Goal: Information Seeking & Learning: Learn about a topic

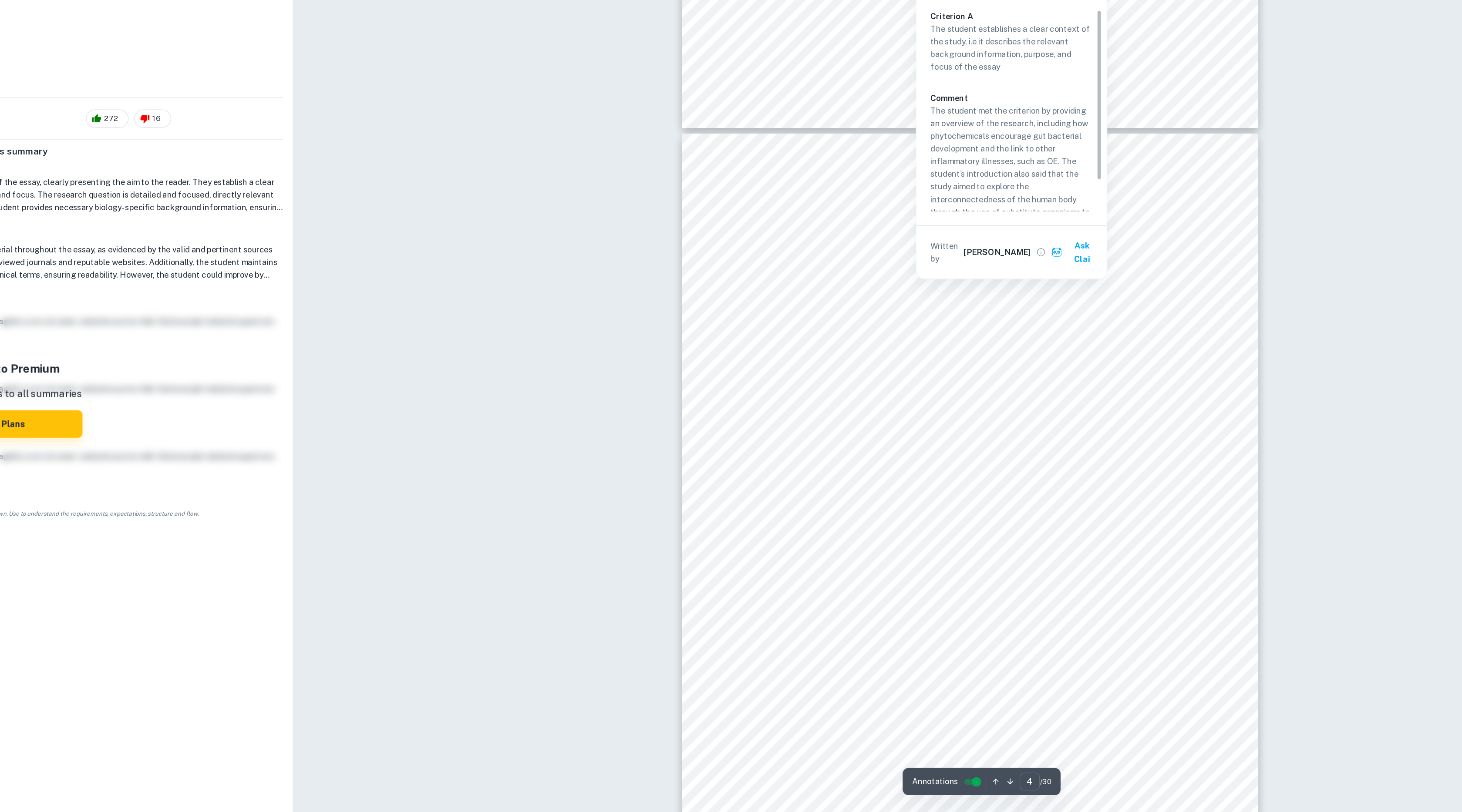
scroll to position [1758, 0]
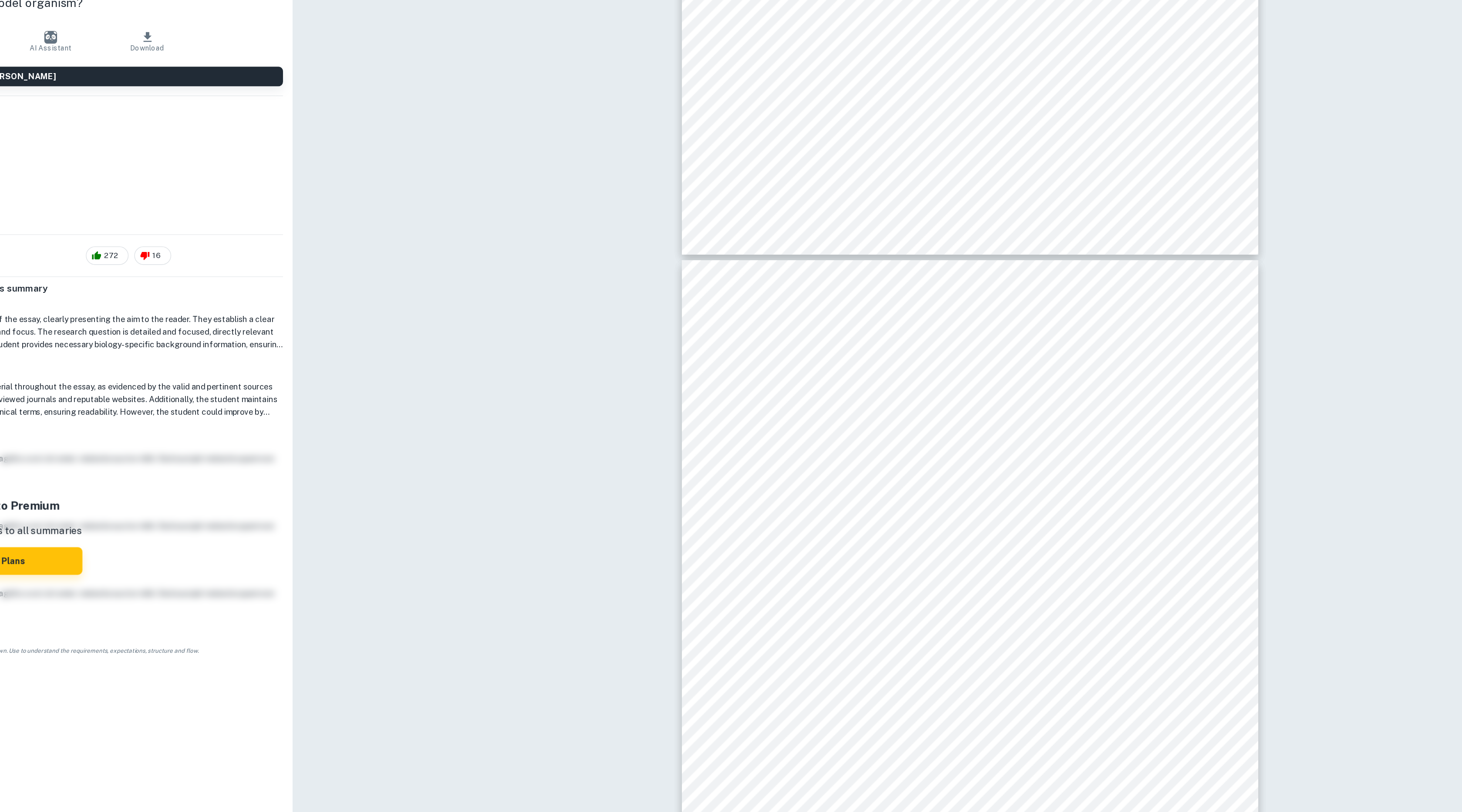
type input "3"
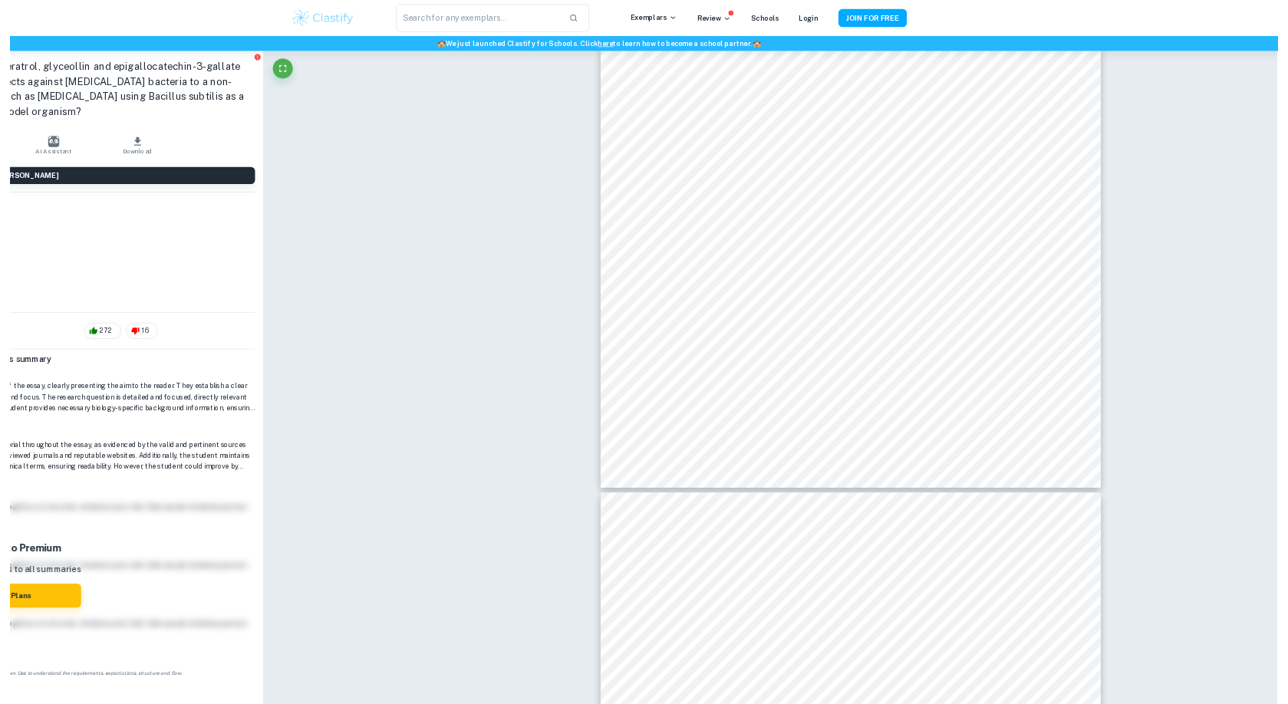
scroll to position [2562, 0]
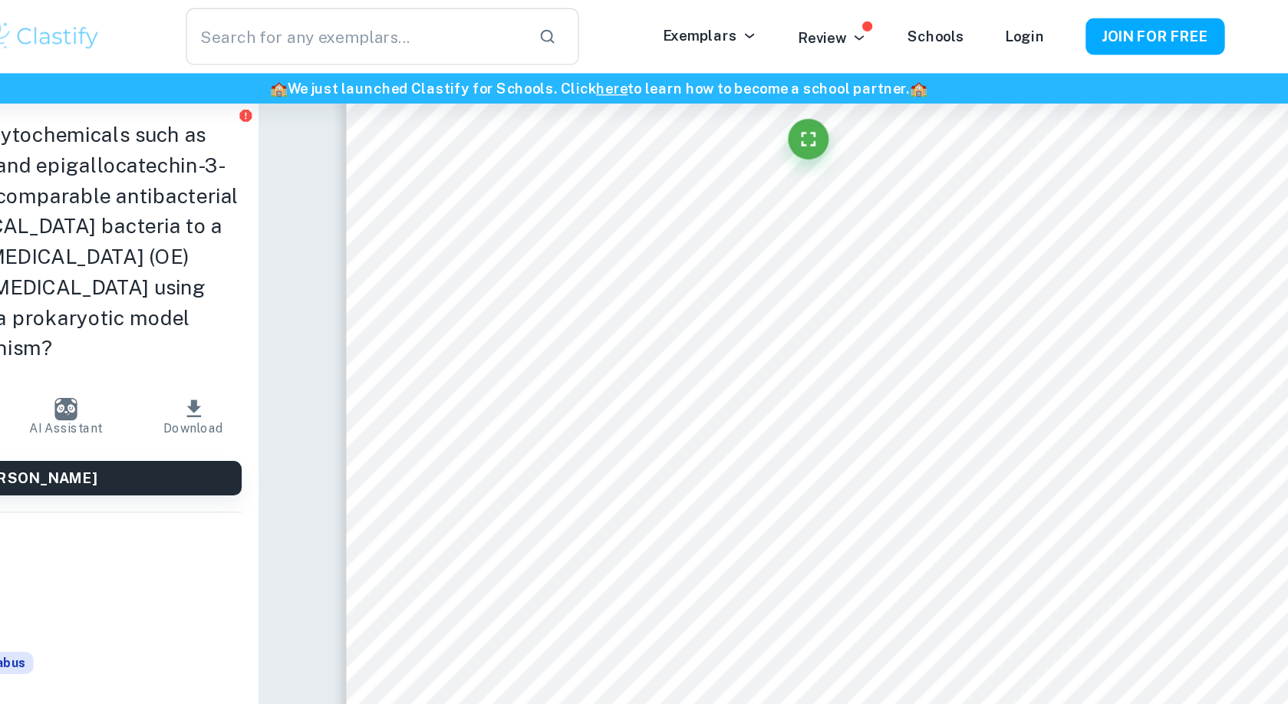
click at [253, 35] on img at bounding box center [220, 27] width 97 height 31
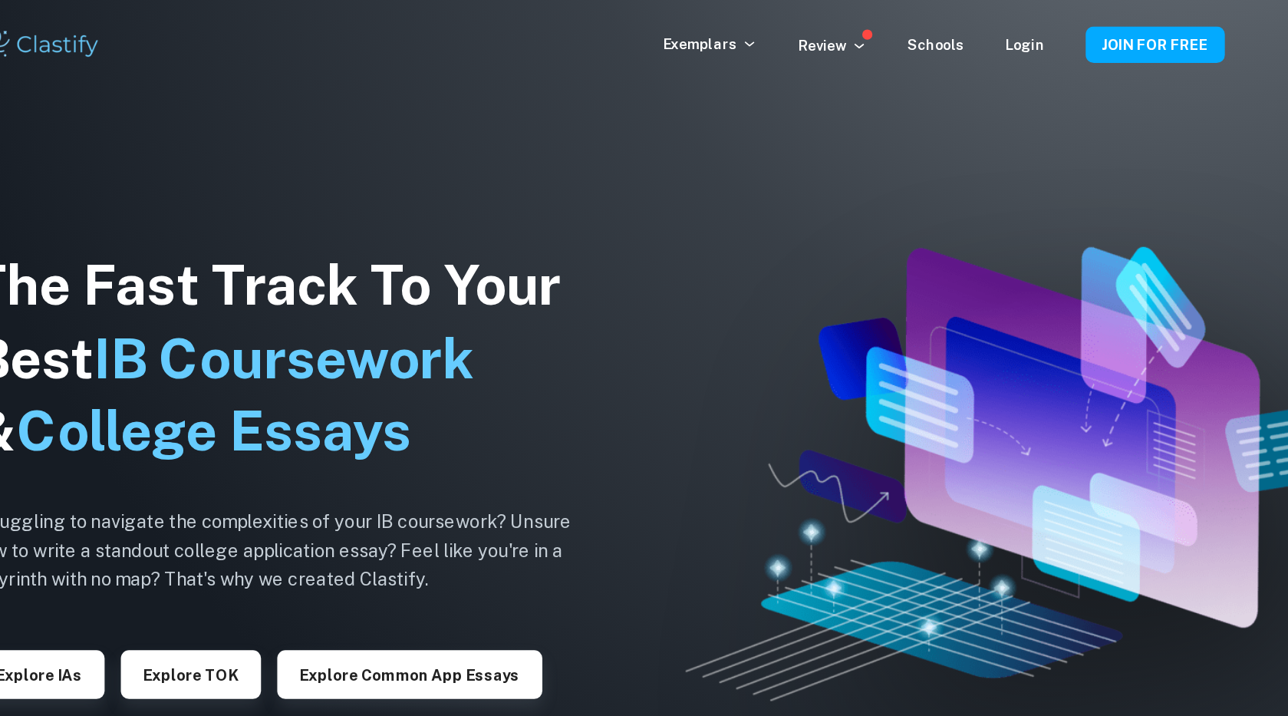
click at [1041, 232] on img at bounding box center [948, 358] width 476 height 344
click at [751, 36] on p "Exemplars" at bounding box center [728, 33] width 71 height 17
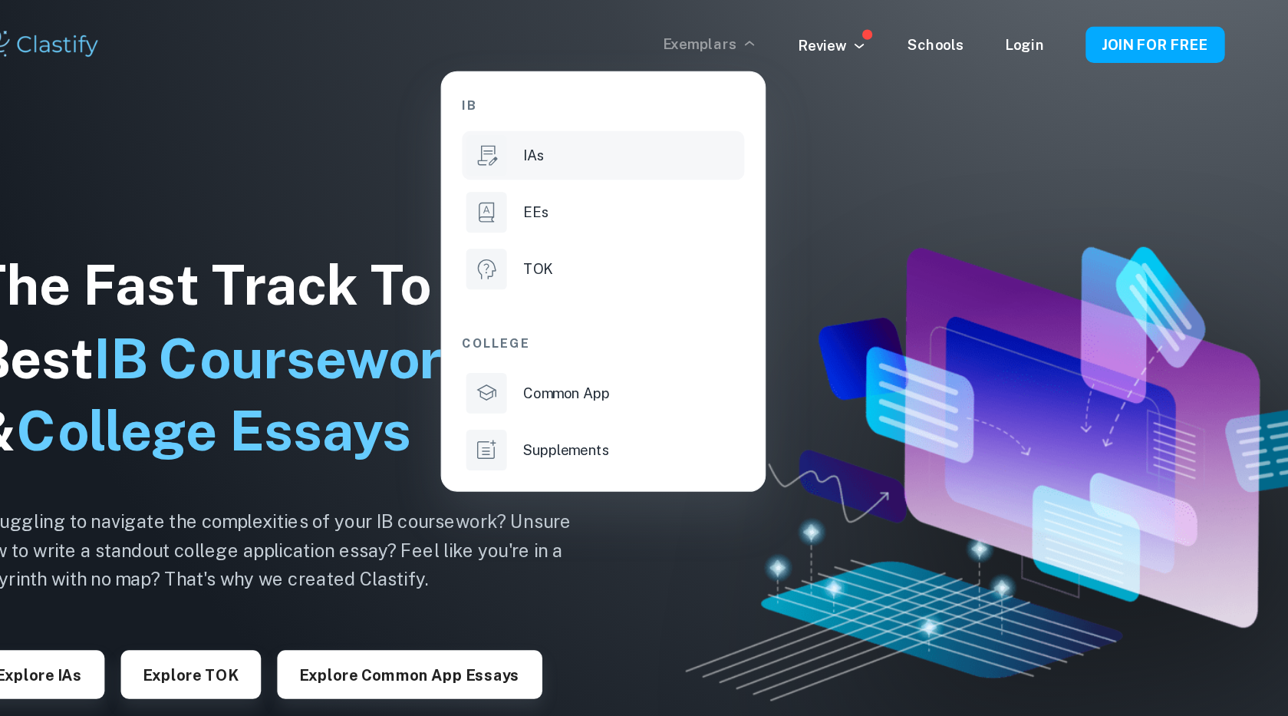
click at [604, 128] on li "IAs" at bounding box center [647, 117] width 213 height 37
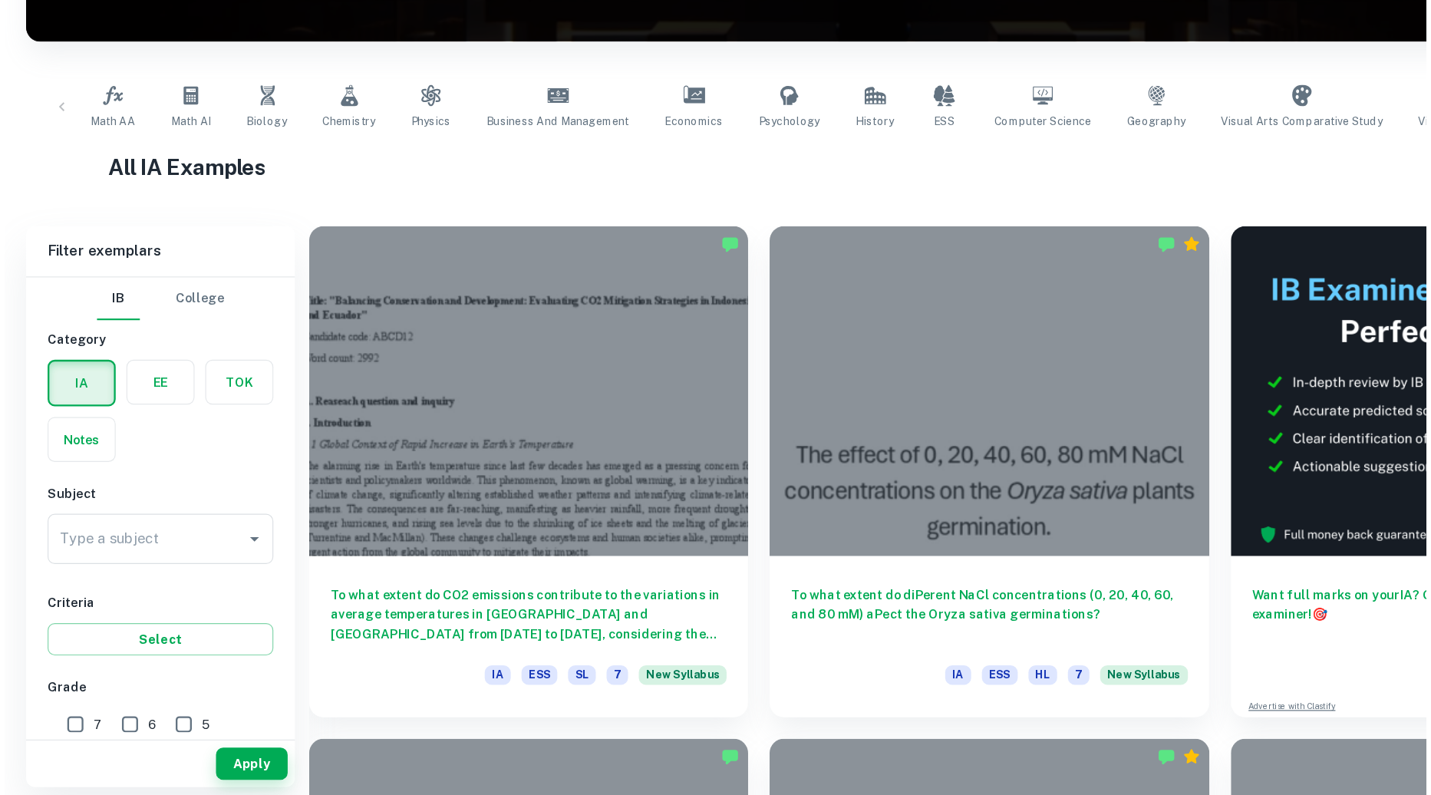
scroll to position [199, 0]
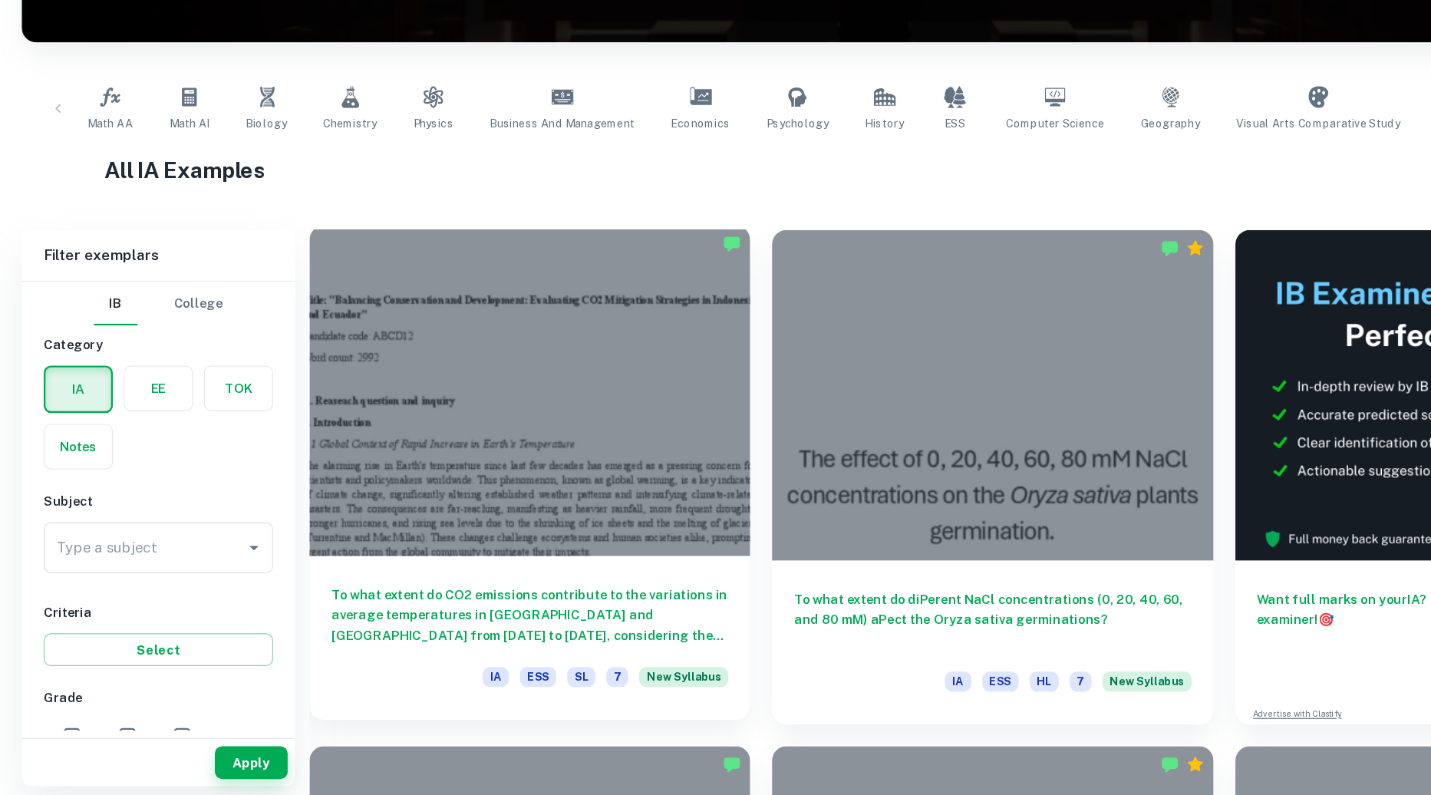
click at [542, 549] on div at bounding box center [446, 454] width 371 height 278
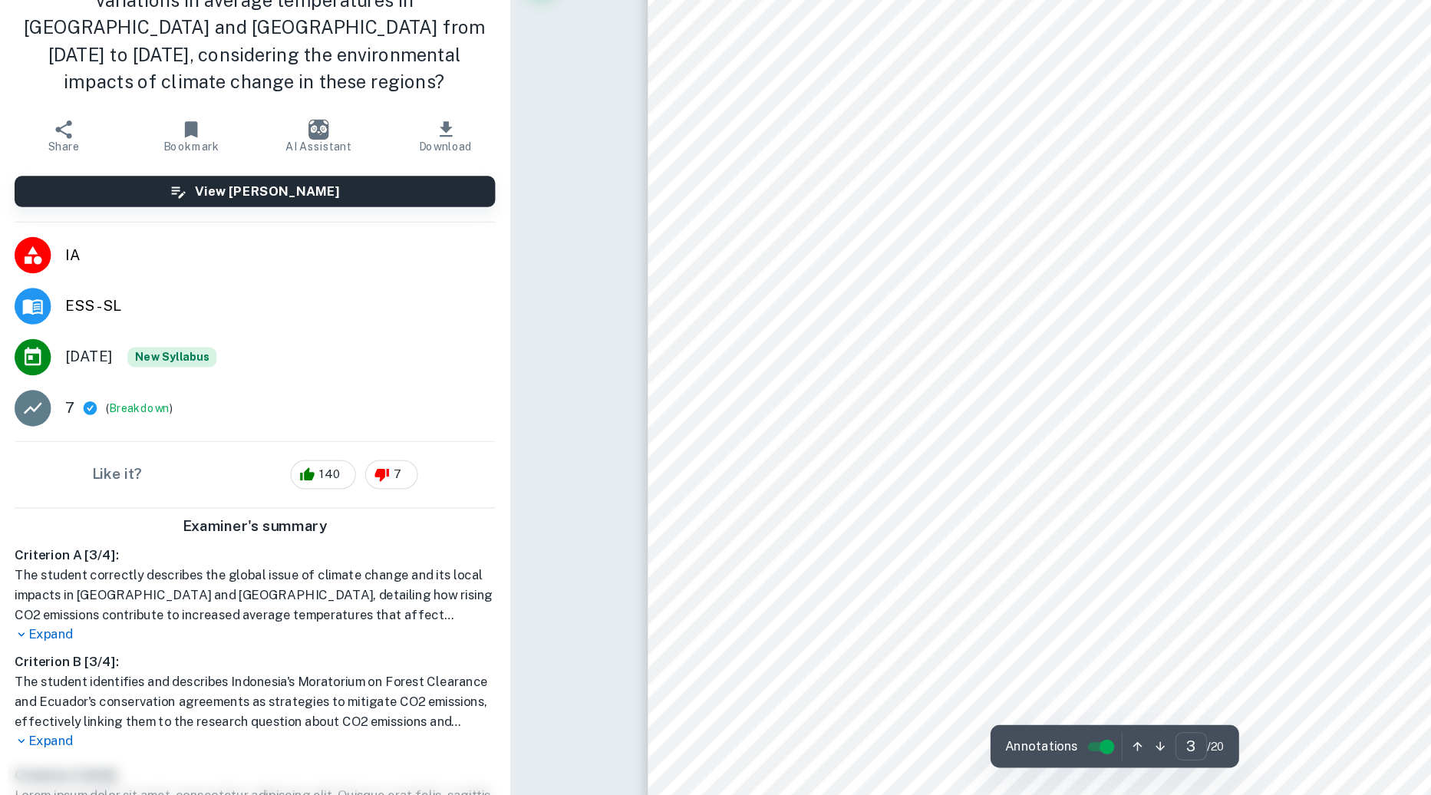
scroll to position [2238, 0]
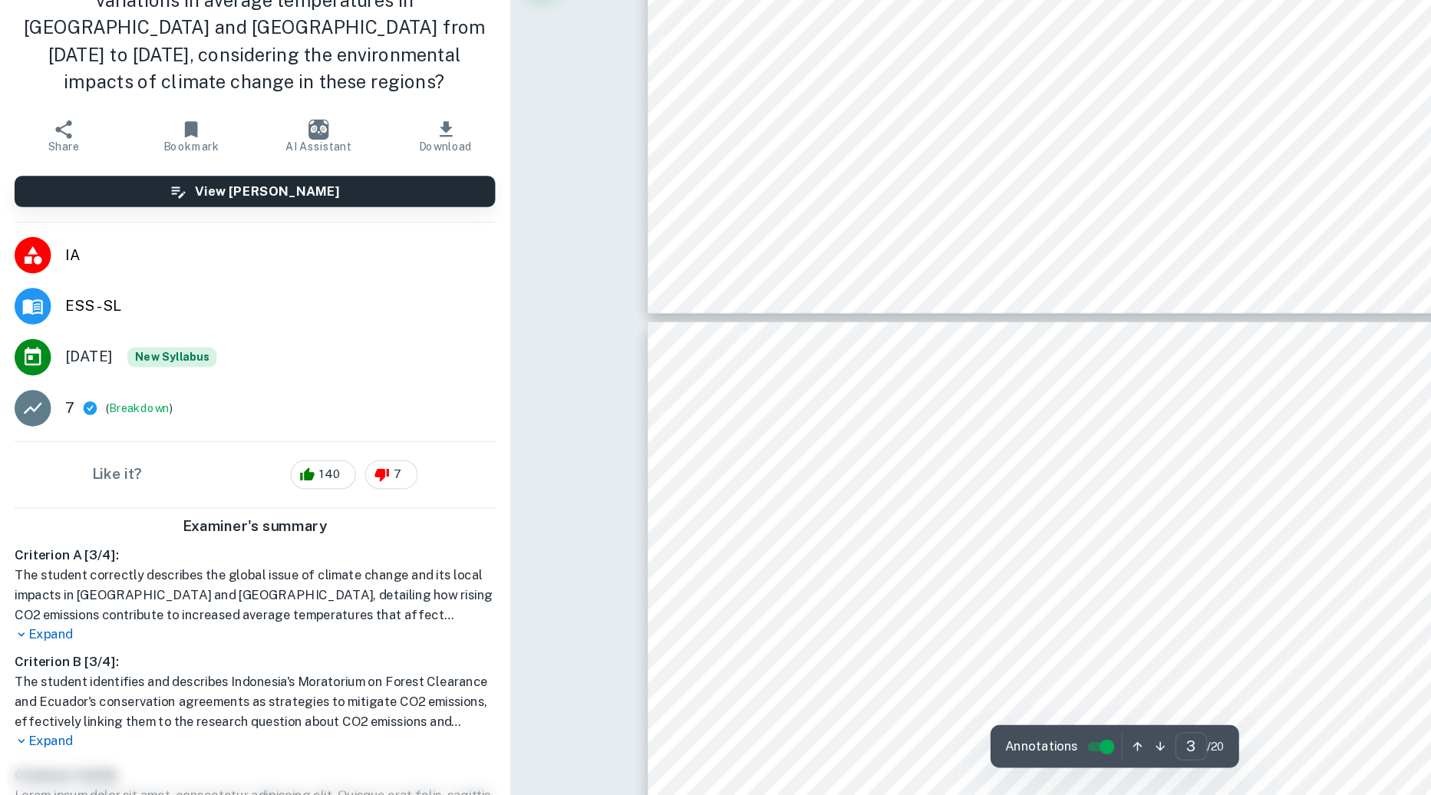
type input "4"
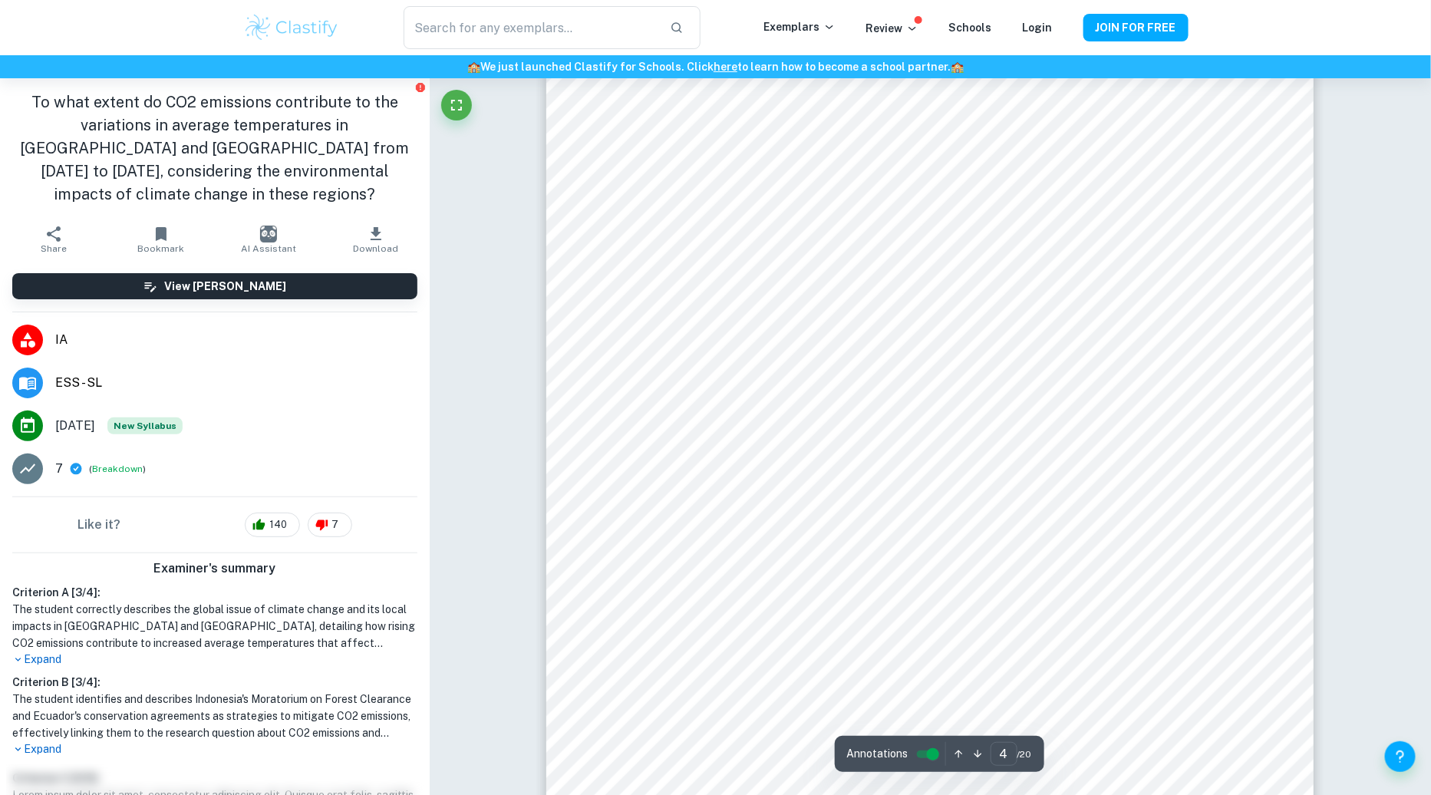
scroll to position [3424, 0]
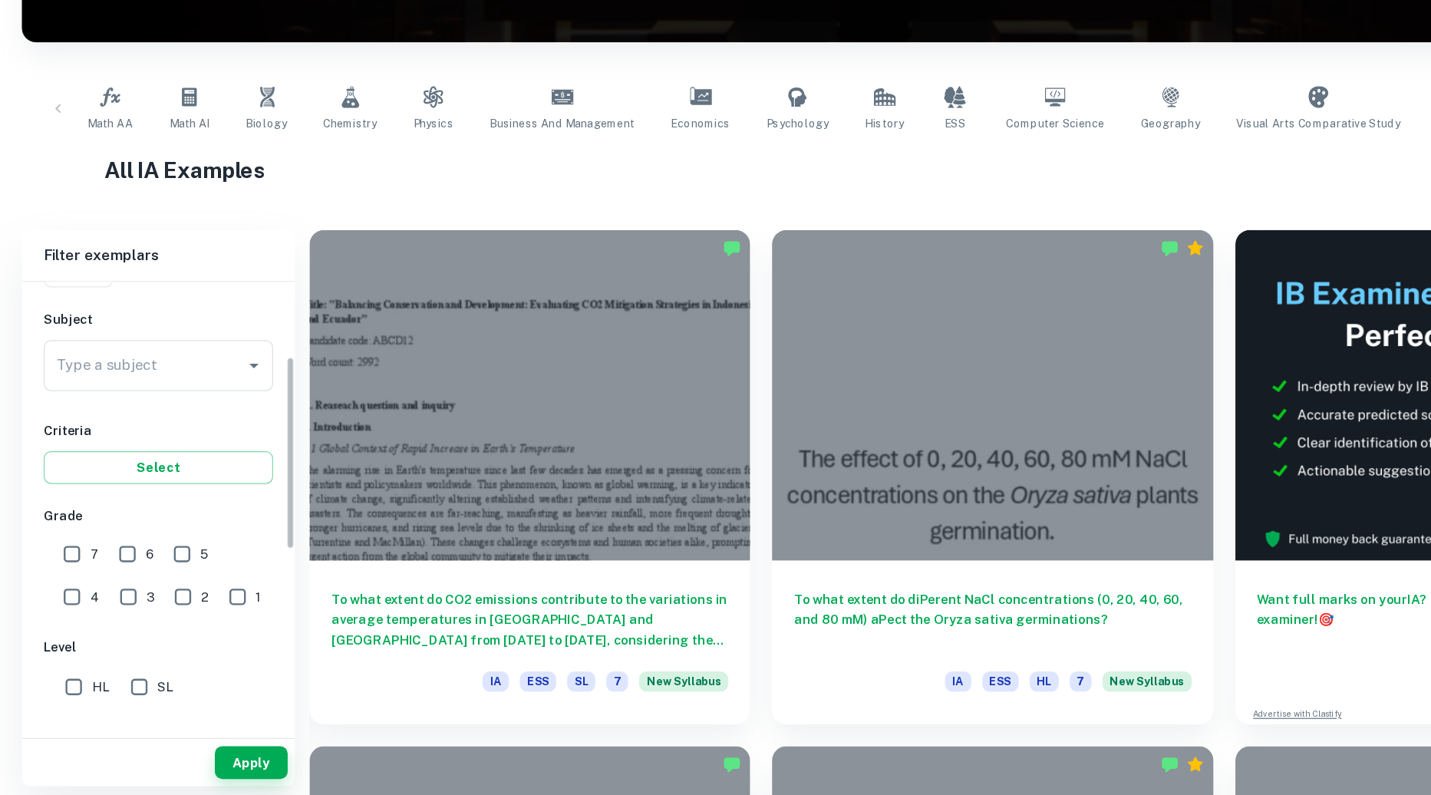
scroll to position [134, 0]
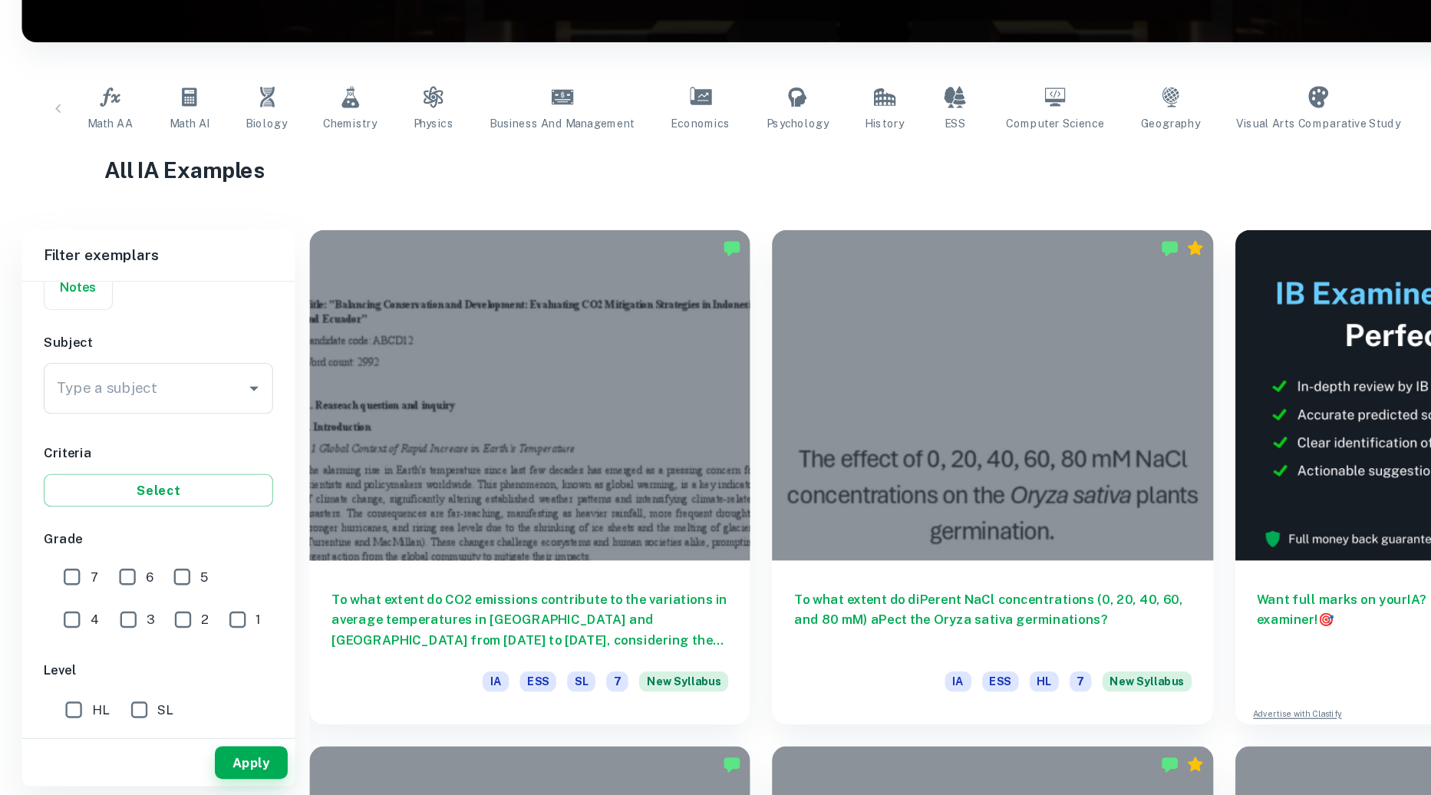
click at [110, 450] on input "Type a subject" at bounding box center [122, 451] width 156 height 29
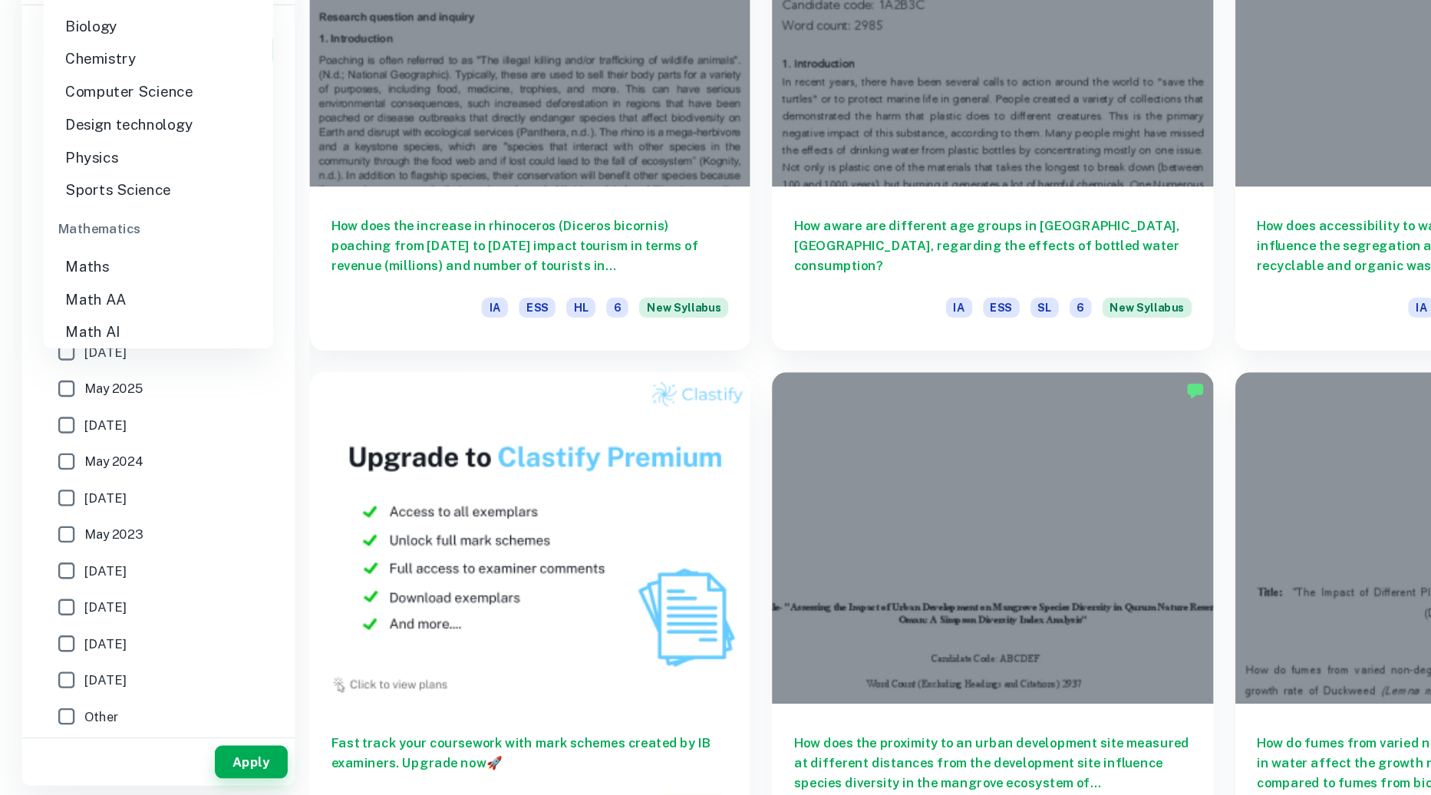
scroll to position [1861, 0]
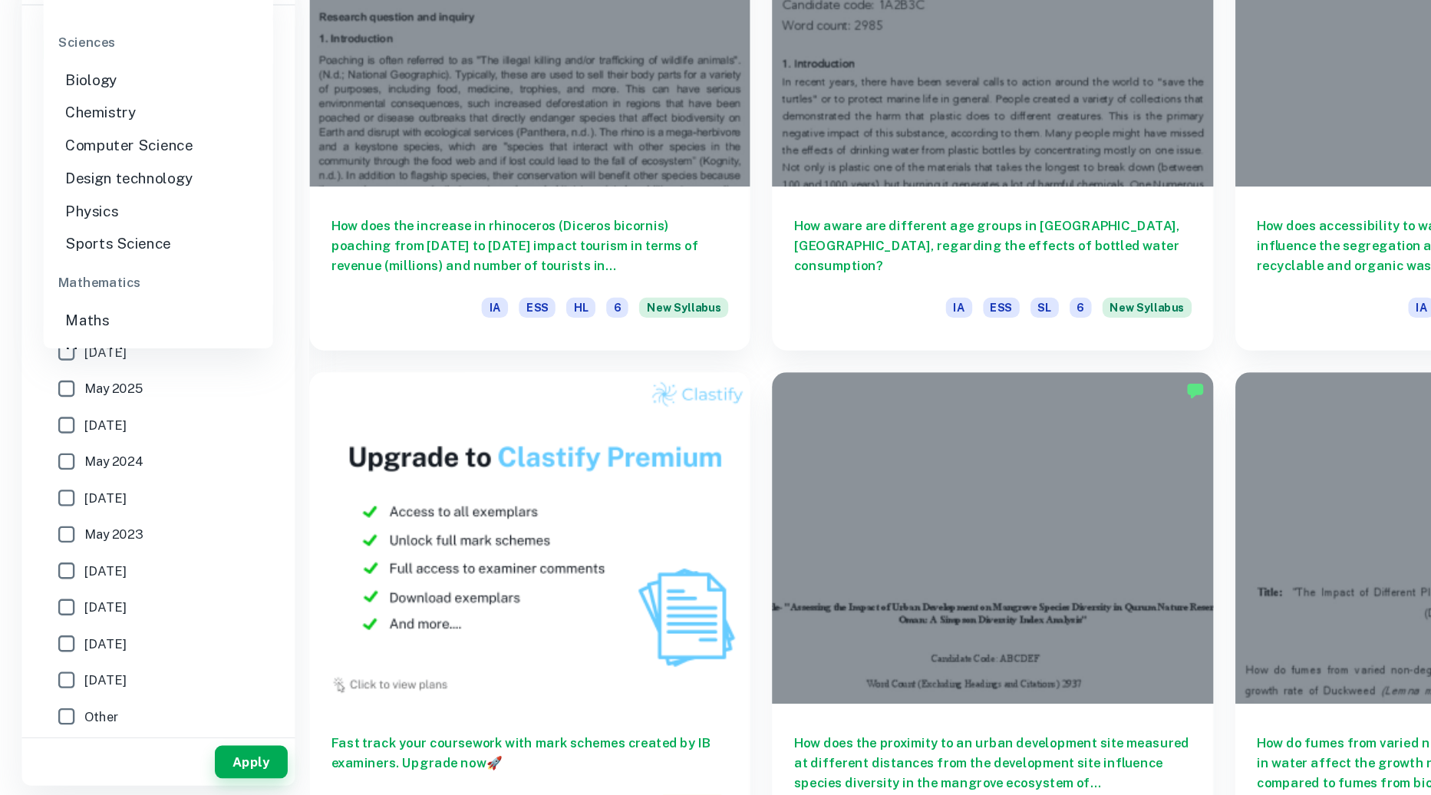
click at [95, 192] on li "Biology" at bounding box center [133, 194] width 193 height 28
type input "Biology"
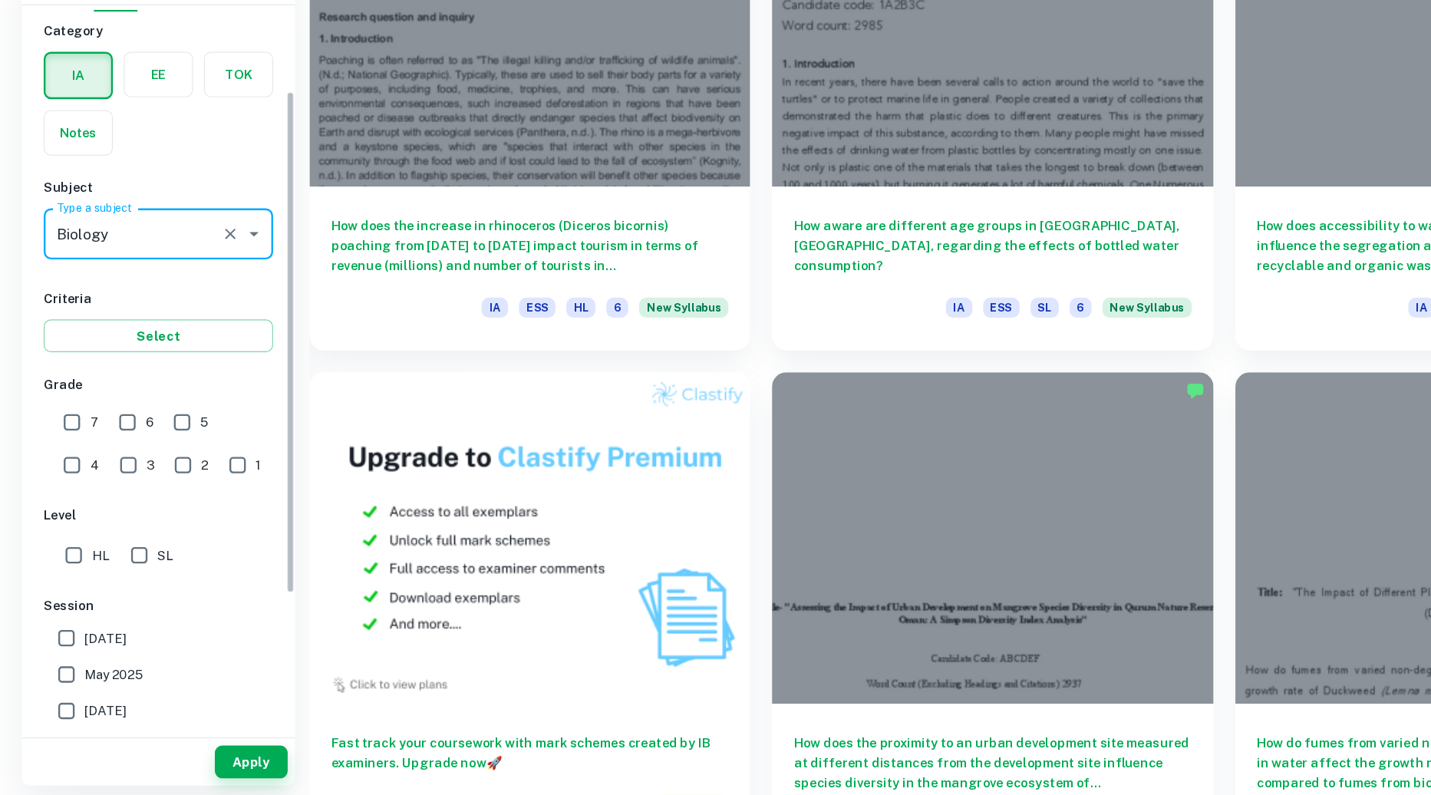
scroll to position [0, 0]
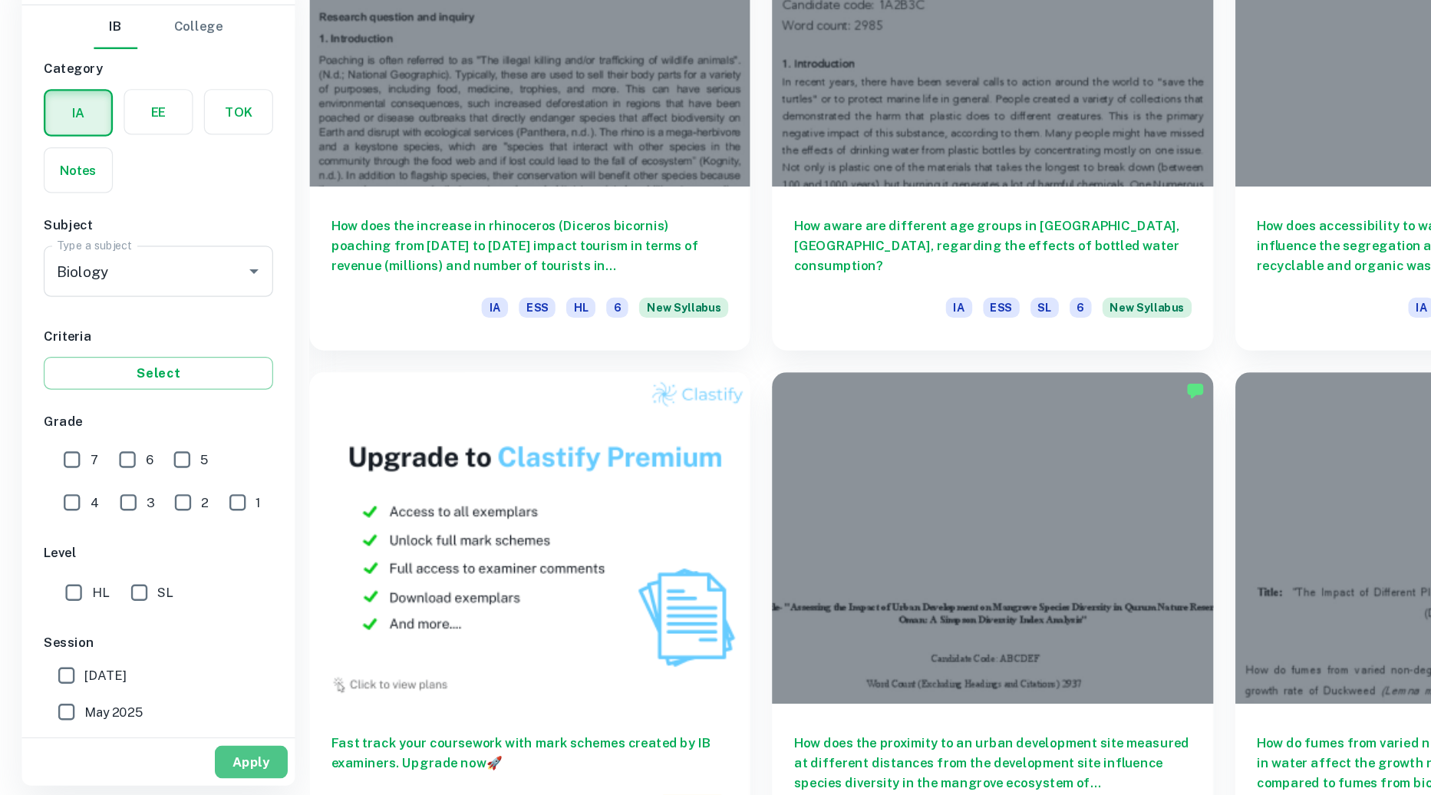
click at [196, 763] on button "Apply" at bounding box center [211, 767] width 61 height 28
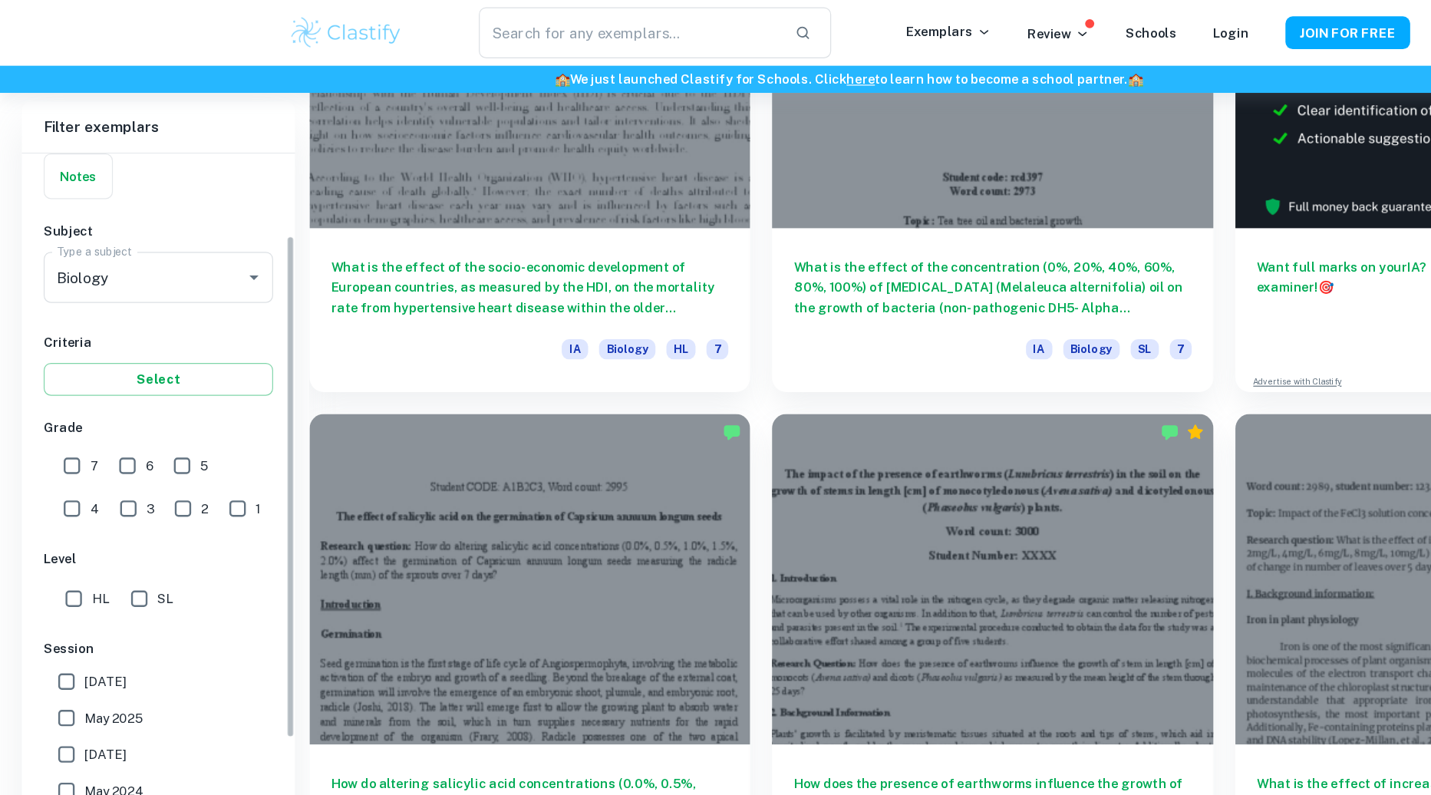
scroll to position [129, 0]
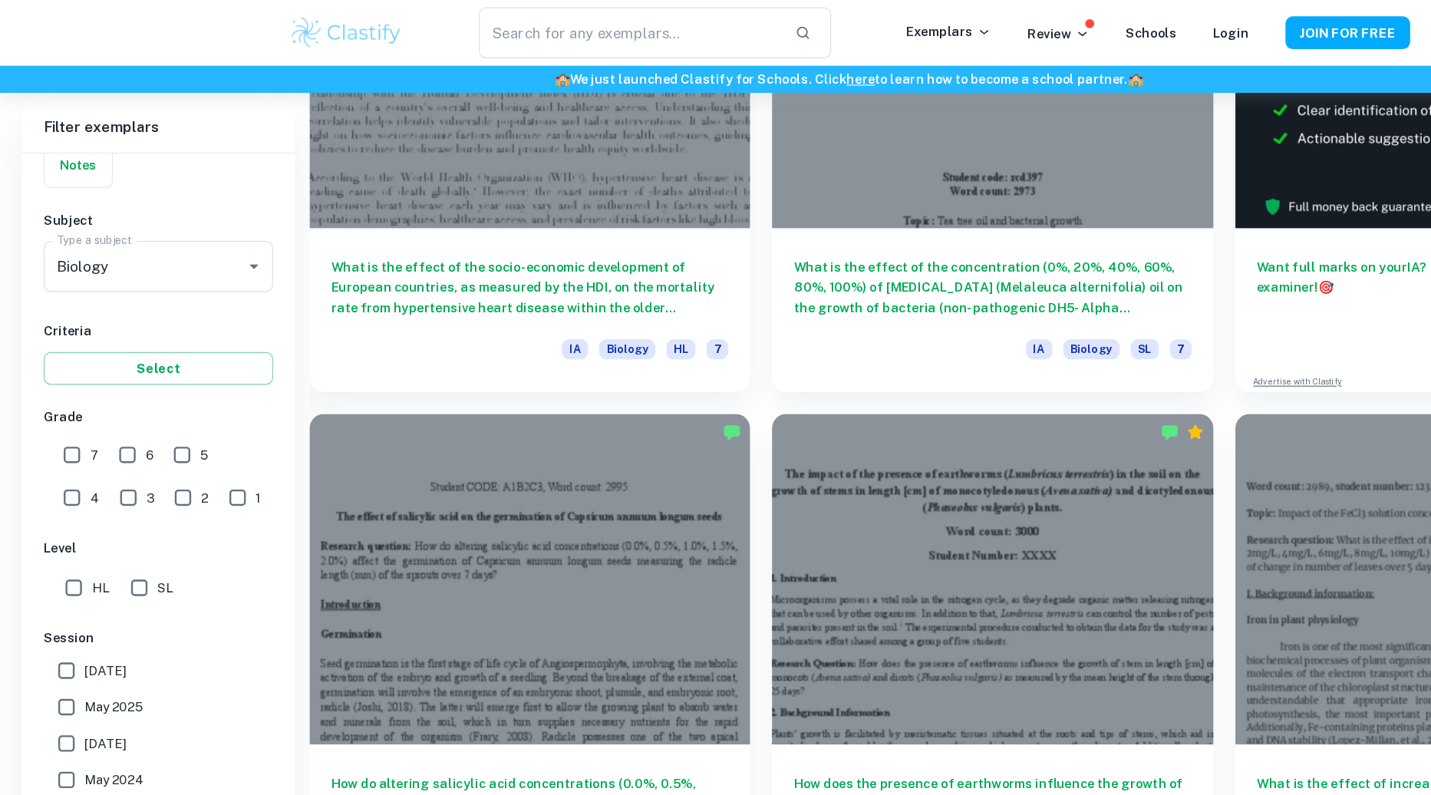
click at [91, 598] on span "May 2025" at bounding box center [95, 596] width 49 height 17
click at [71, 598] on input "May 2025" at bounding box center [56, 596] width 31 height 31
checkbox input "true"
click at [97, 568] on span "[DATE]" at bounding box center [88, 565] width 35 height 17
click at [71, 568] on input "[DATE]" at bounding box center [56, 565] width 31 height 31
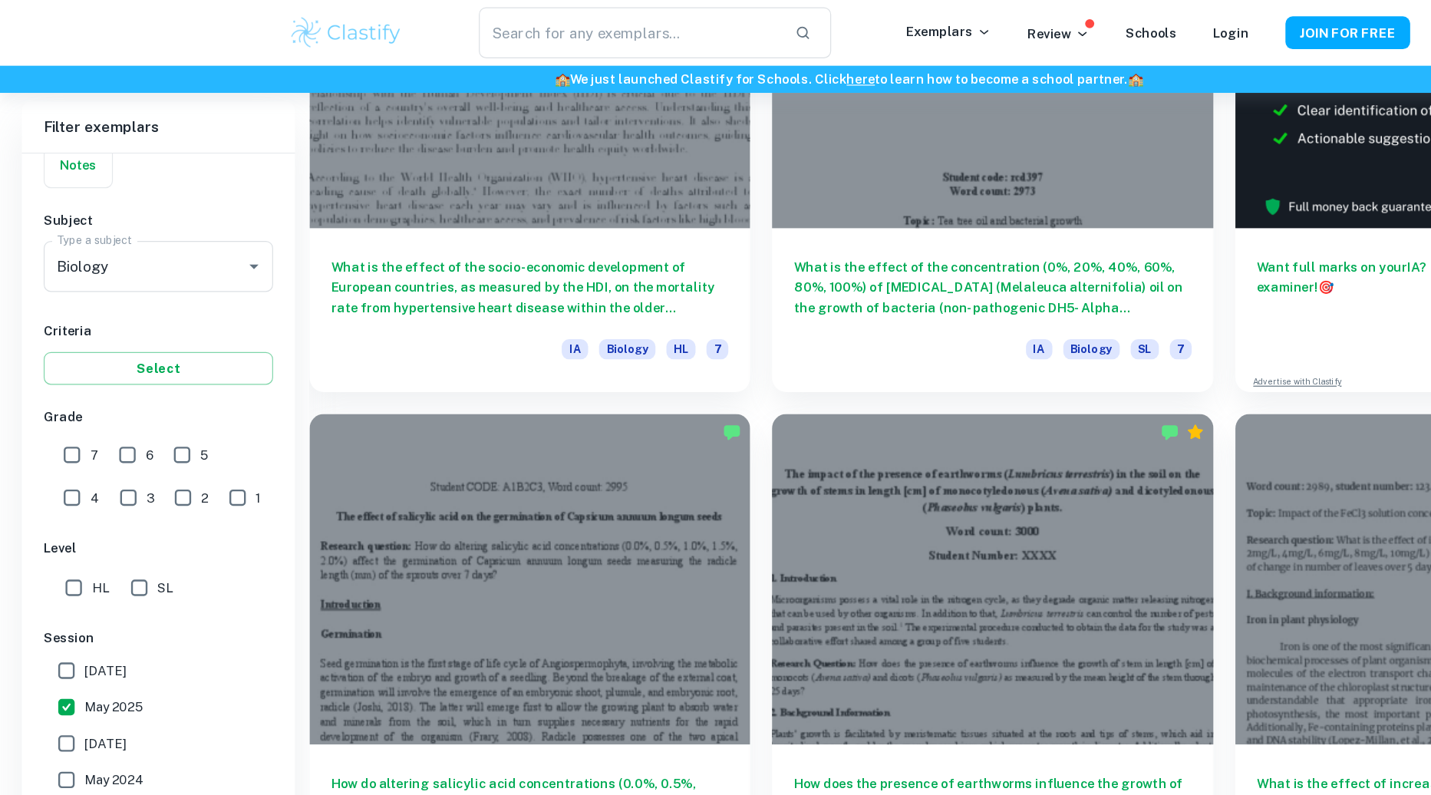
checkbox input "true"
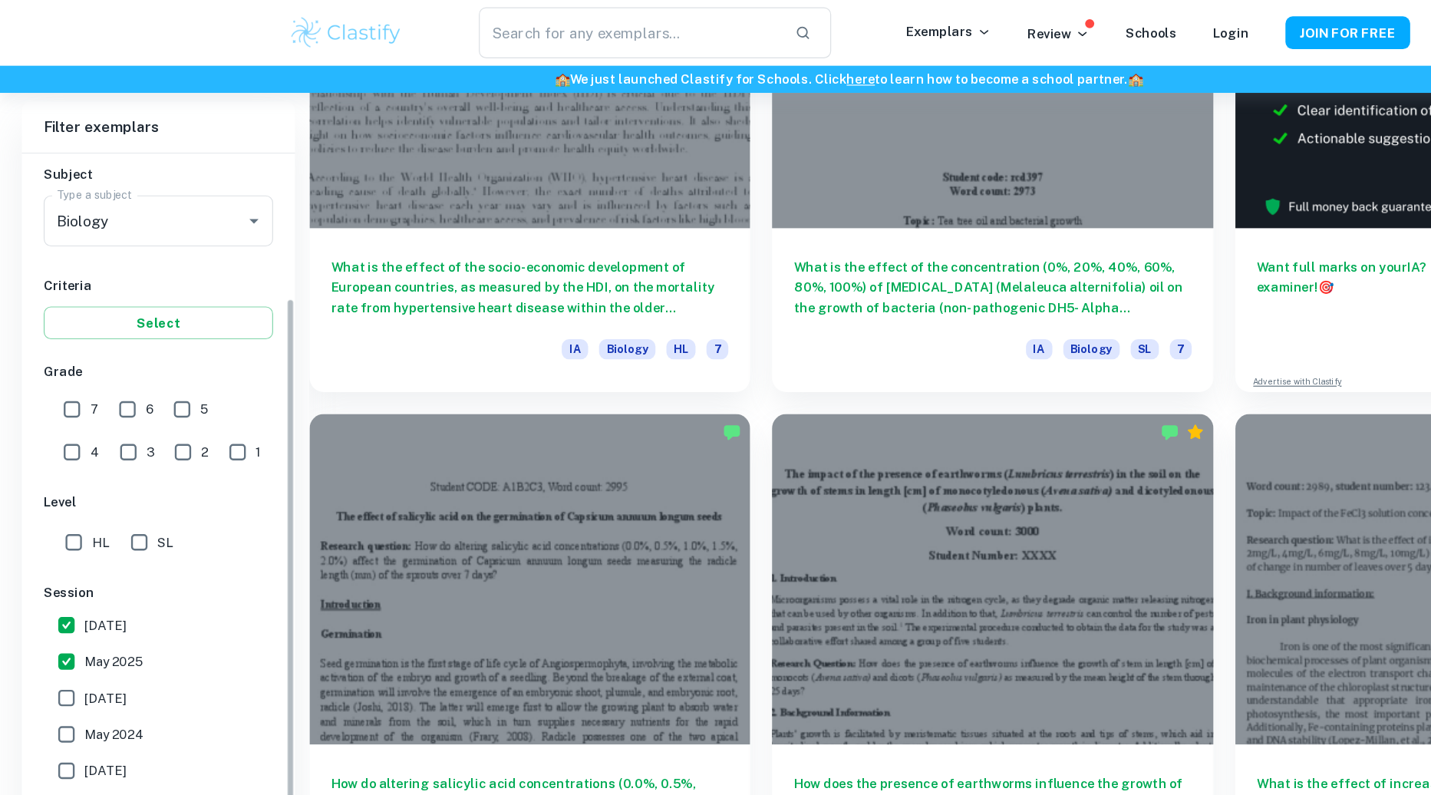
scroll to position [272, 0]
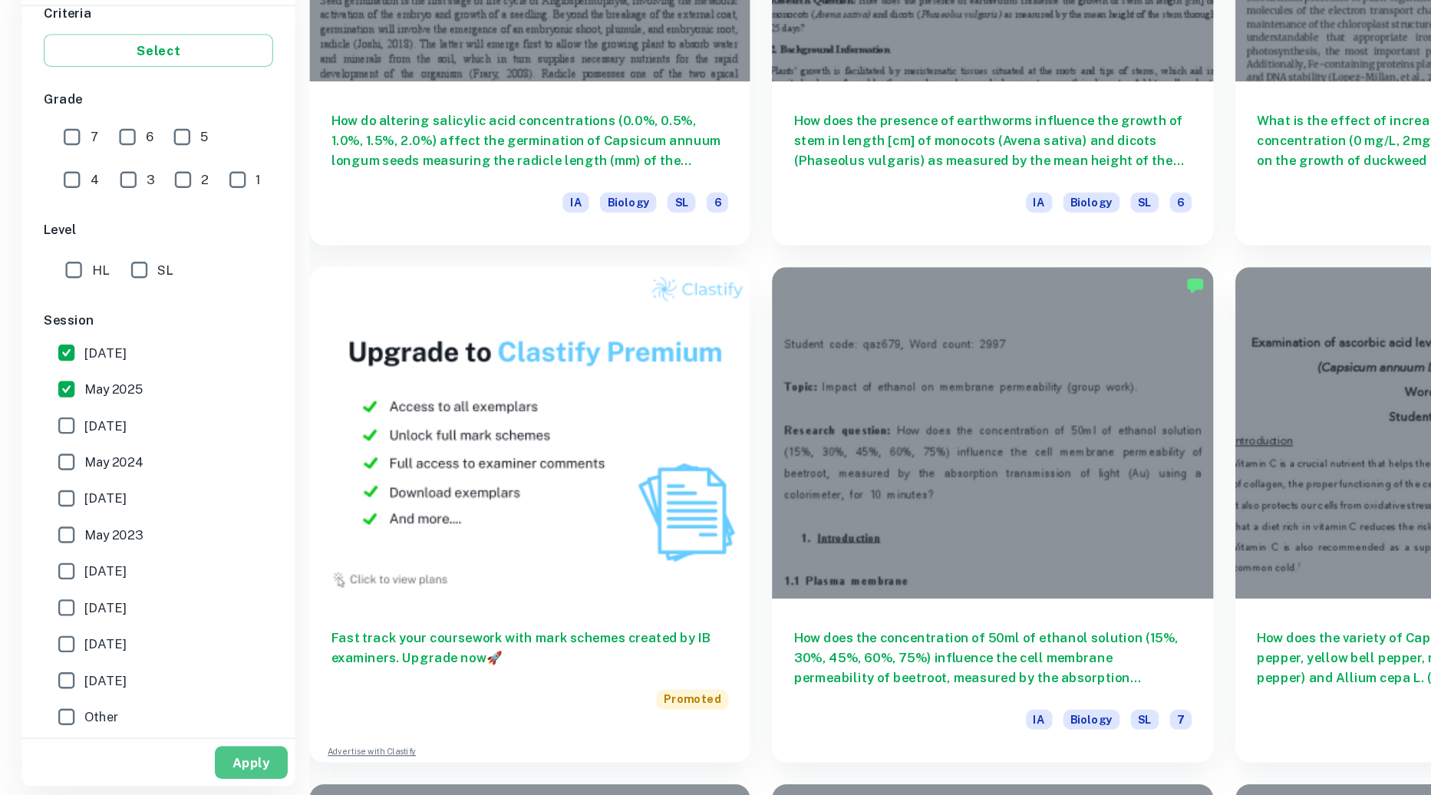
click at [188, 772] on button "Apply" at bounding box center [211, 767] width 61 height 28
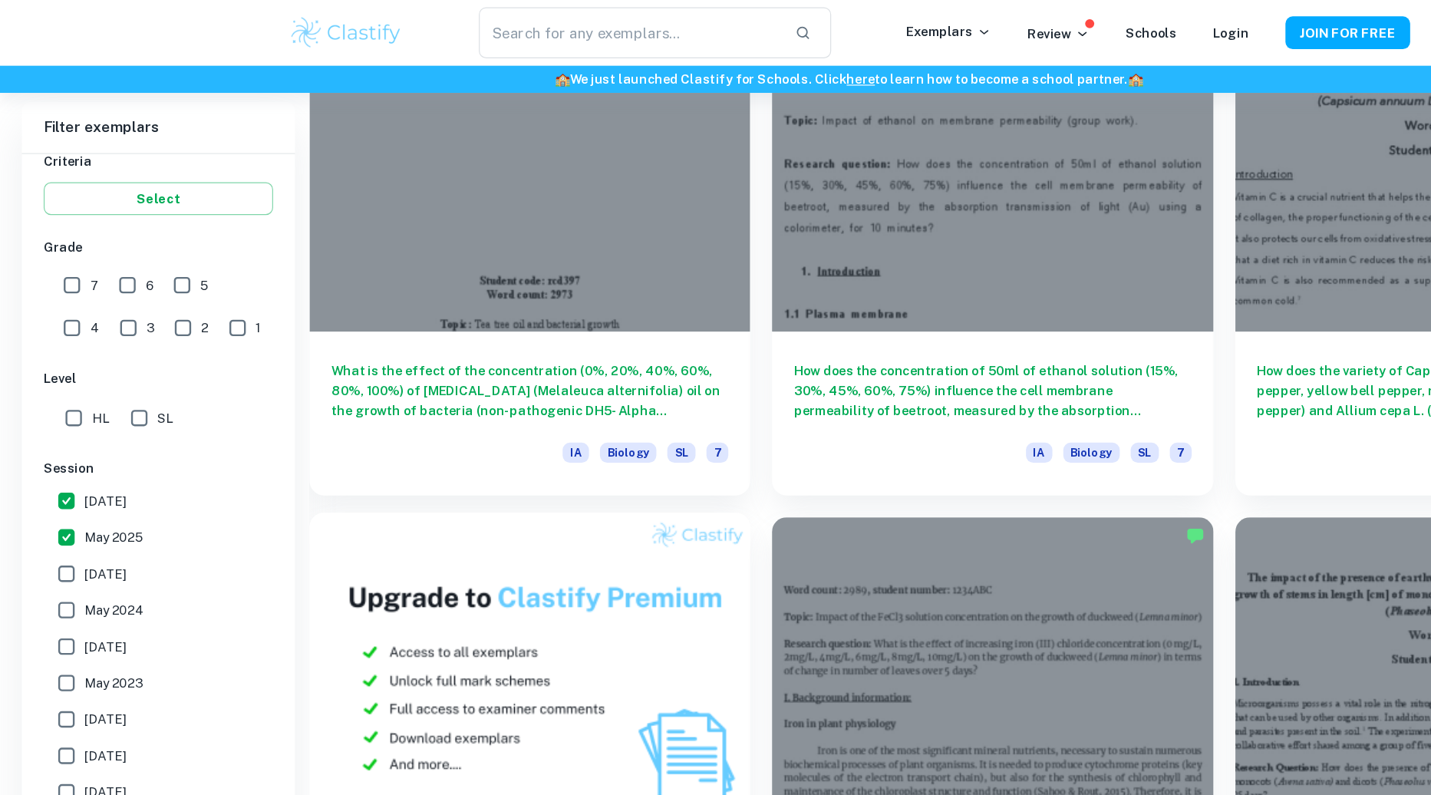
scroll to position [930, 0]
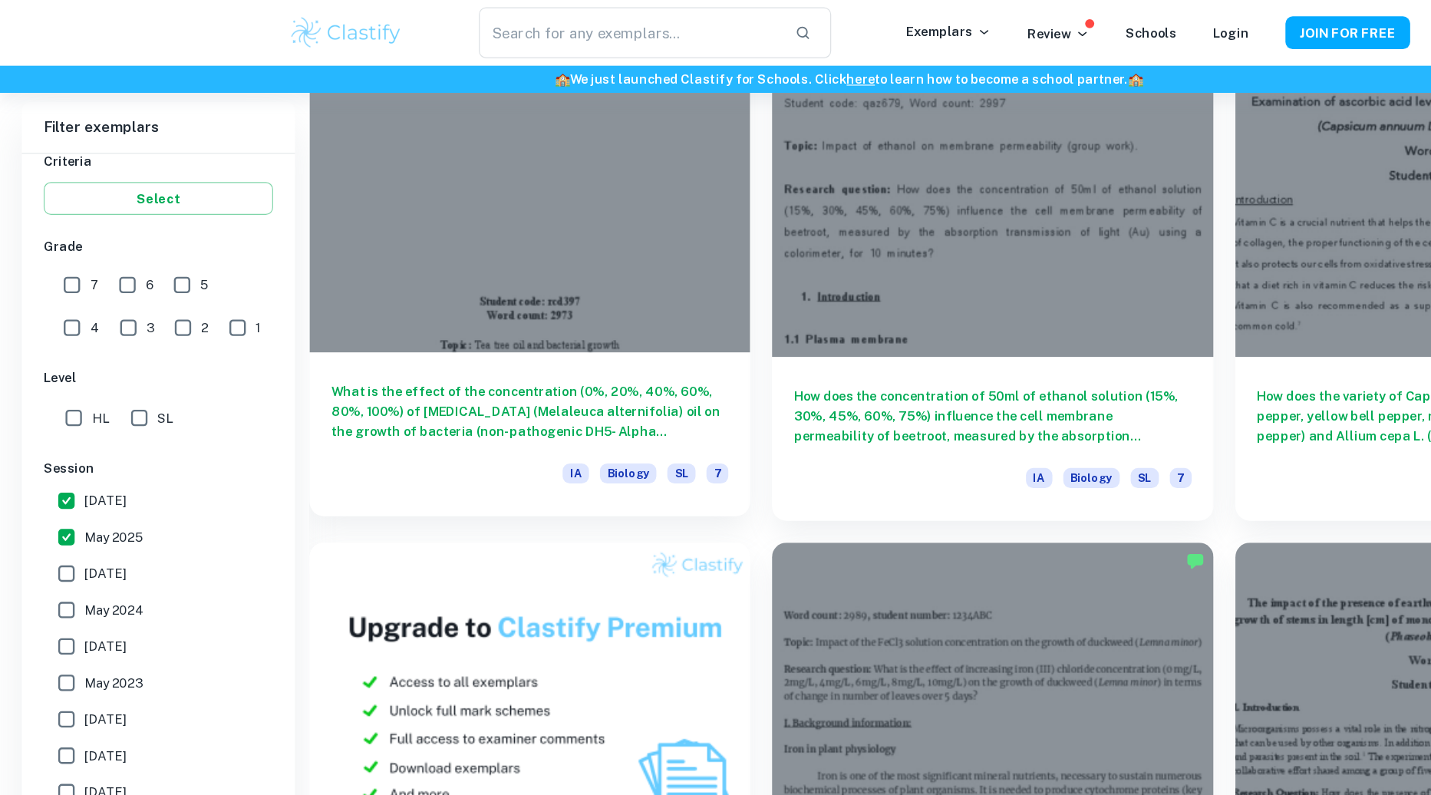
click at [526, 254] on div at bounding box center [446, 157] width 371 height 278
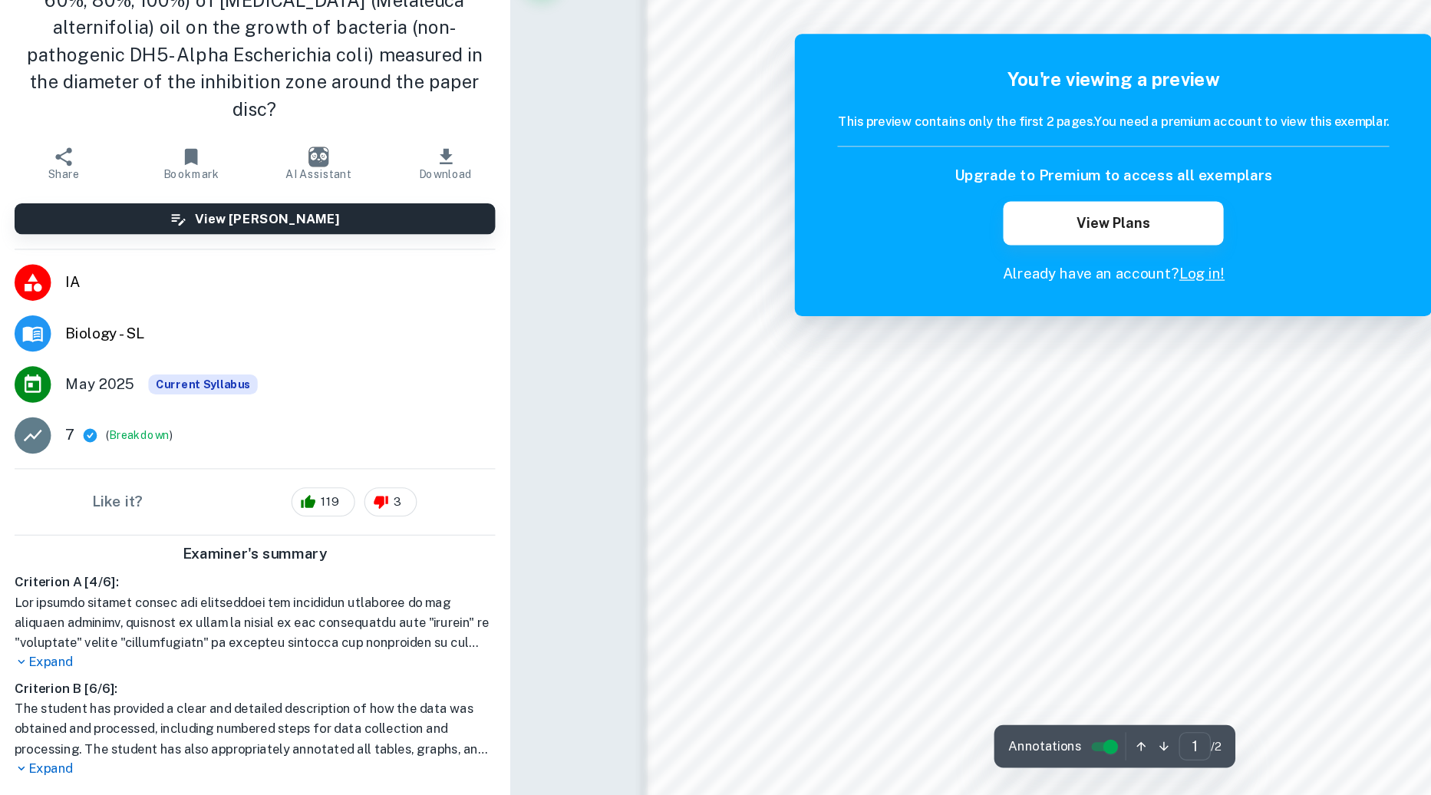
scroll to position [1538, 0]
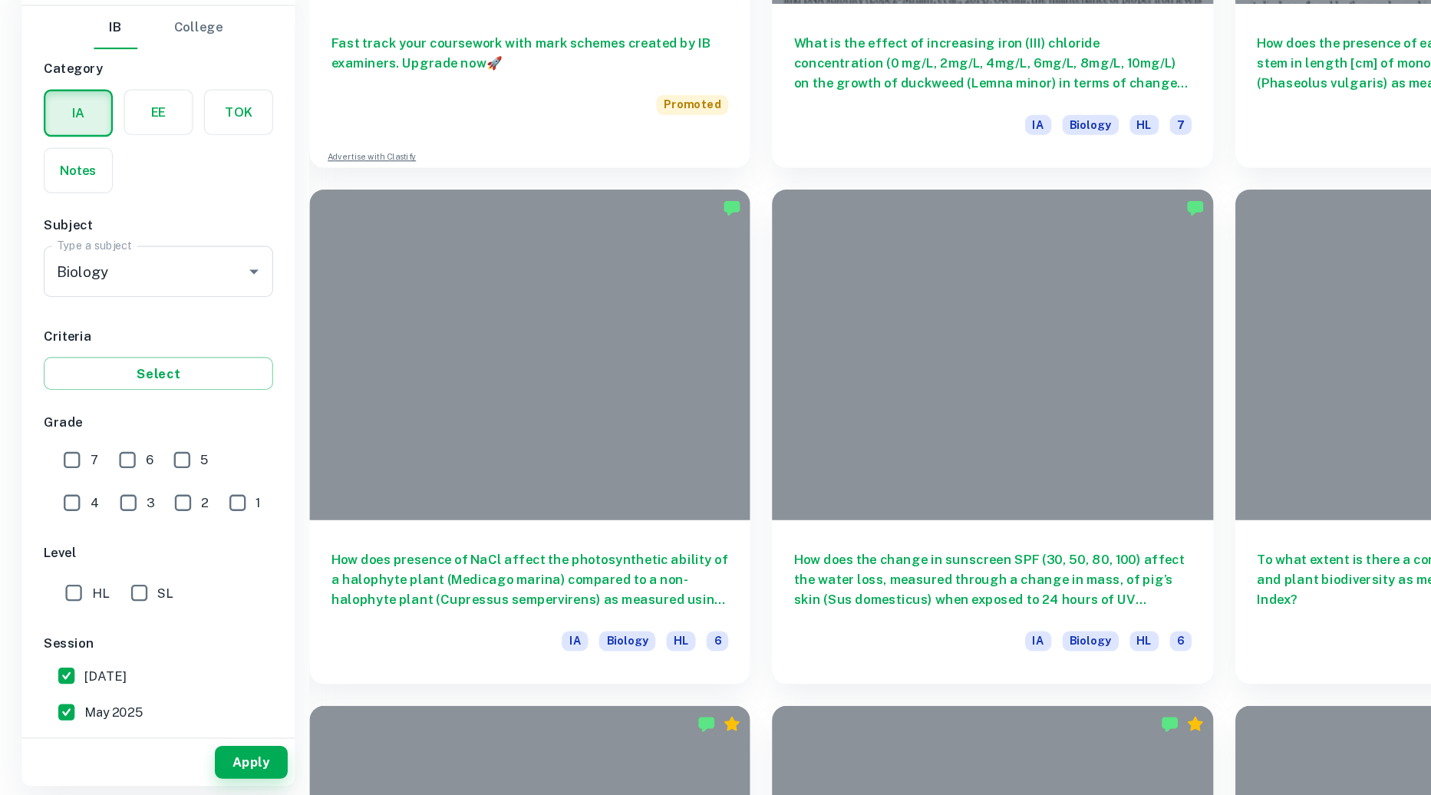
scroll to position [495, 0]
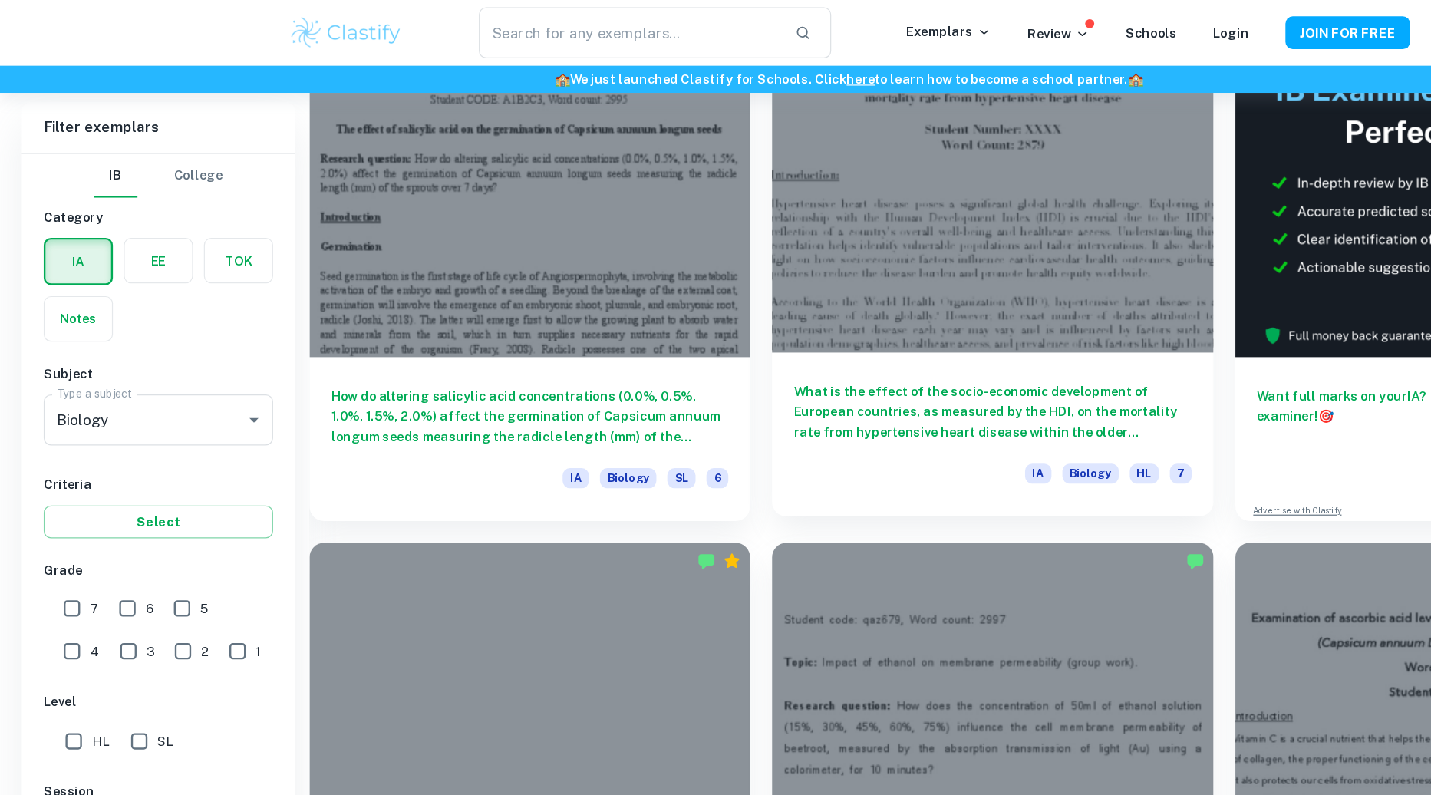
click at [699, 252] on div at bounding box center [836, 157] width 371 height 278
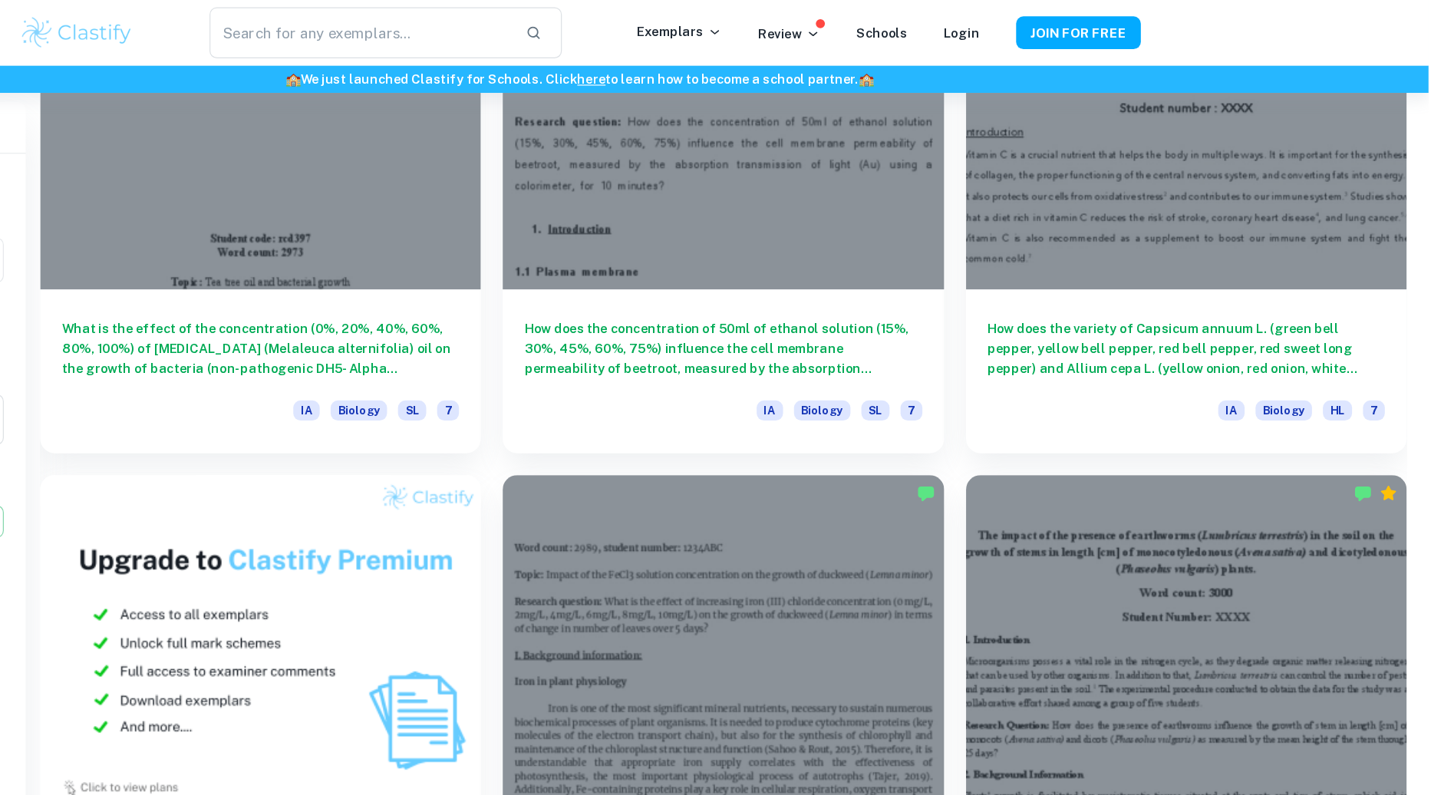
scroll to position [872, 0]
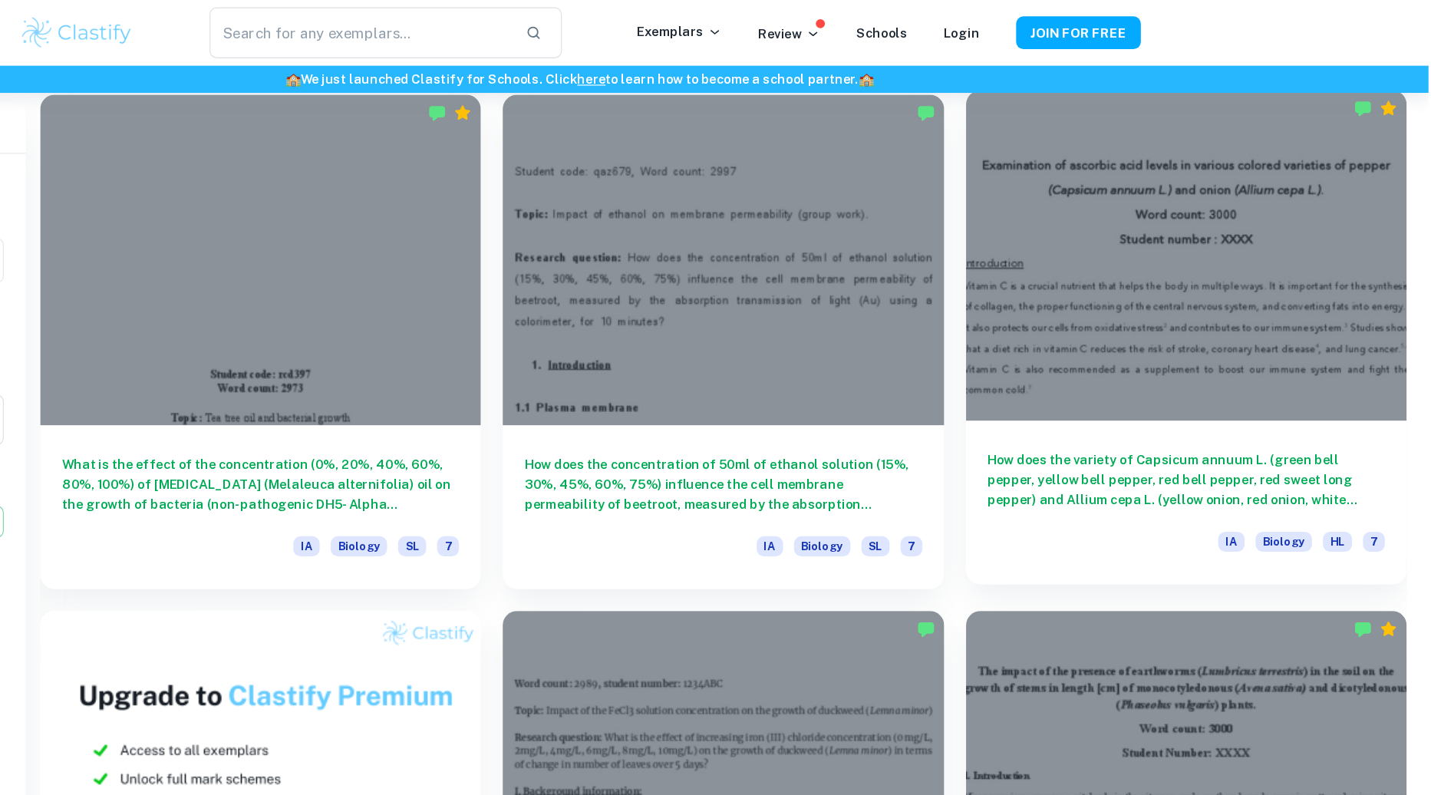
click at [1204, 296] on div at bounding box center [1226, 215] width 371 height 278
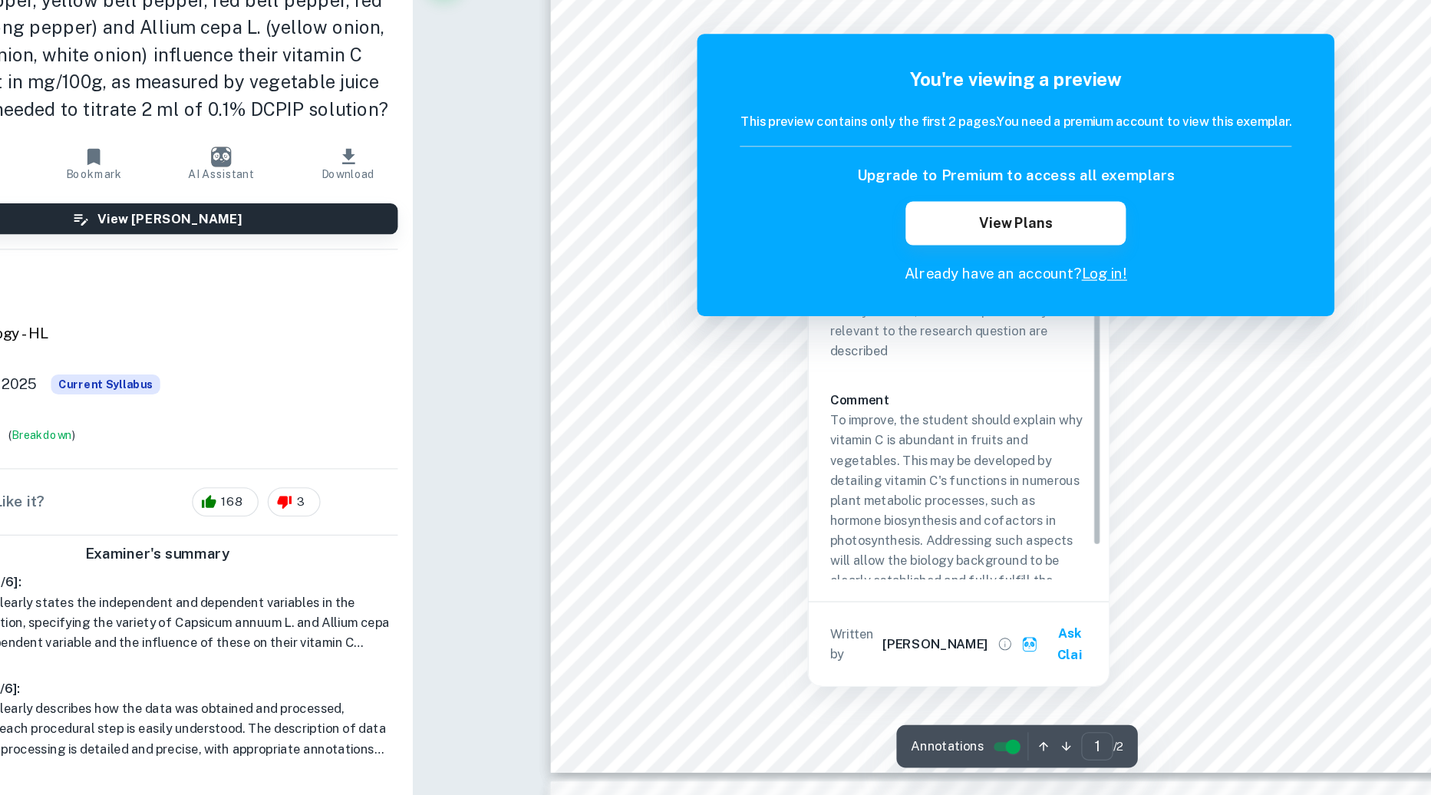
scroll to position [405, 0]
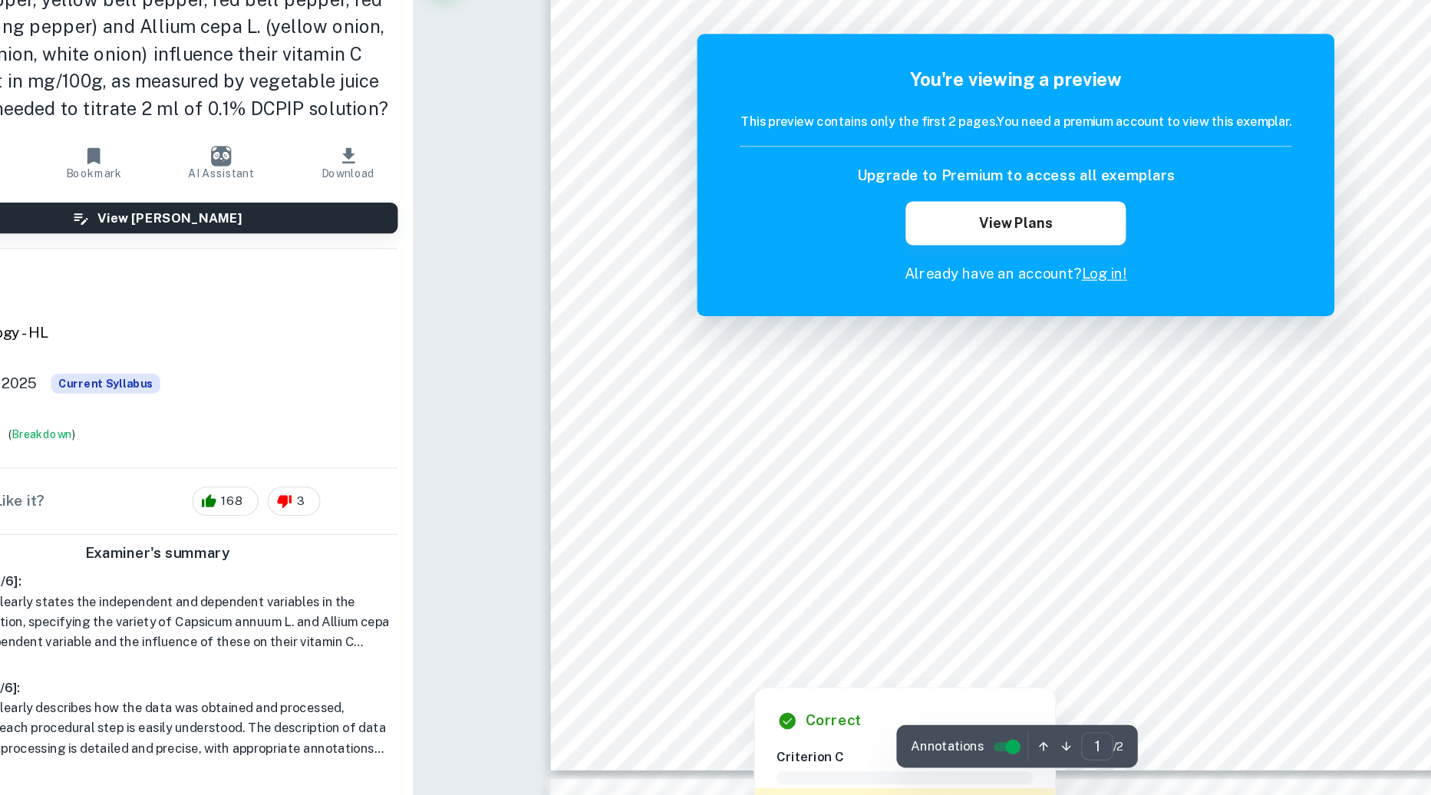
click at [660, 638] on div at bounding box center [923, 638] width 587 height 8
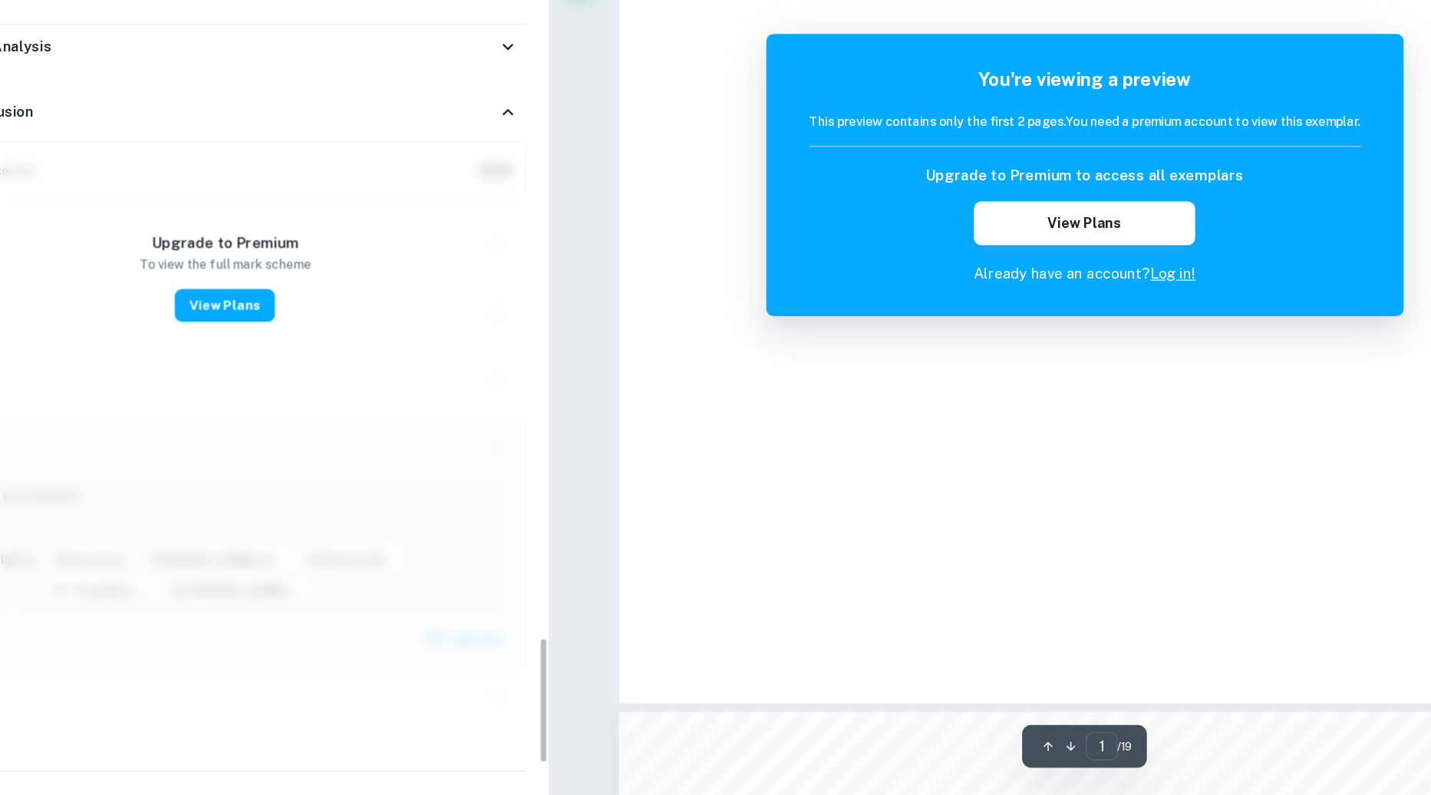
scroll to position [3393, 0]
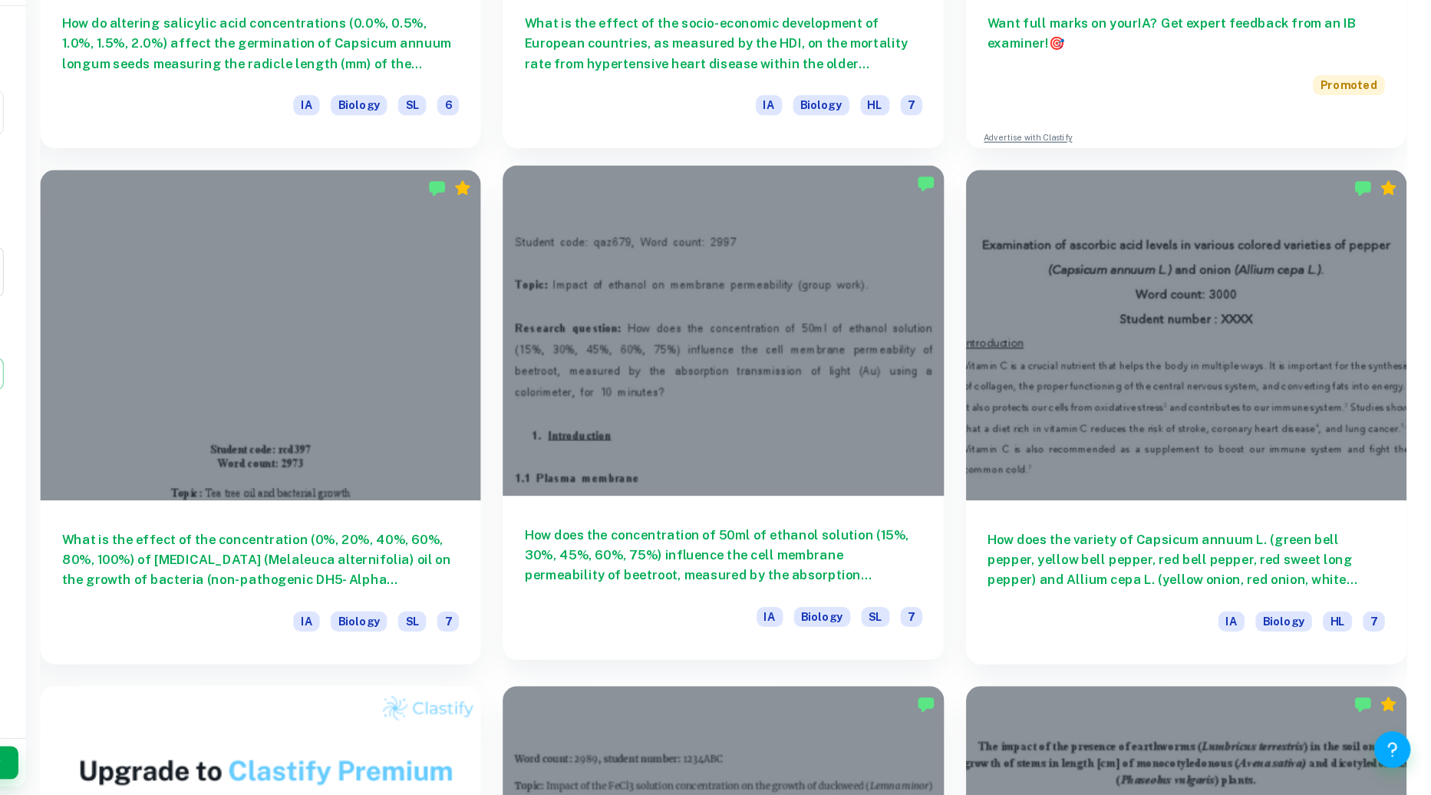
scroll to position [684, 0]
click at [889, 469] on div at bounding box center [836, 403] width 371 height 278
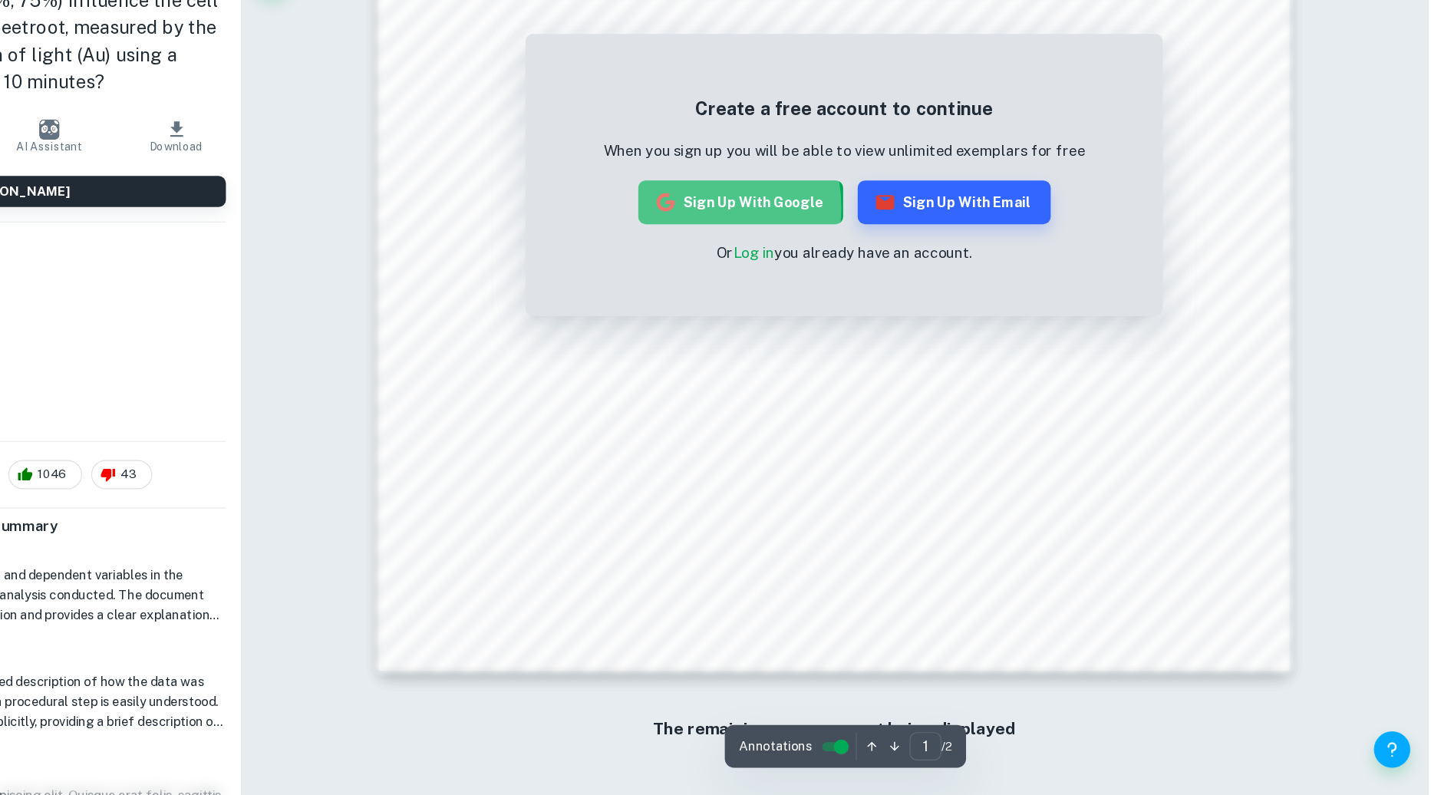
scroll to position [1581, 0]
click at [803, 300] on button "Sign up with Google" at bounding box center [851, 295] width 173 height 37
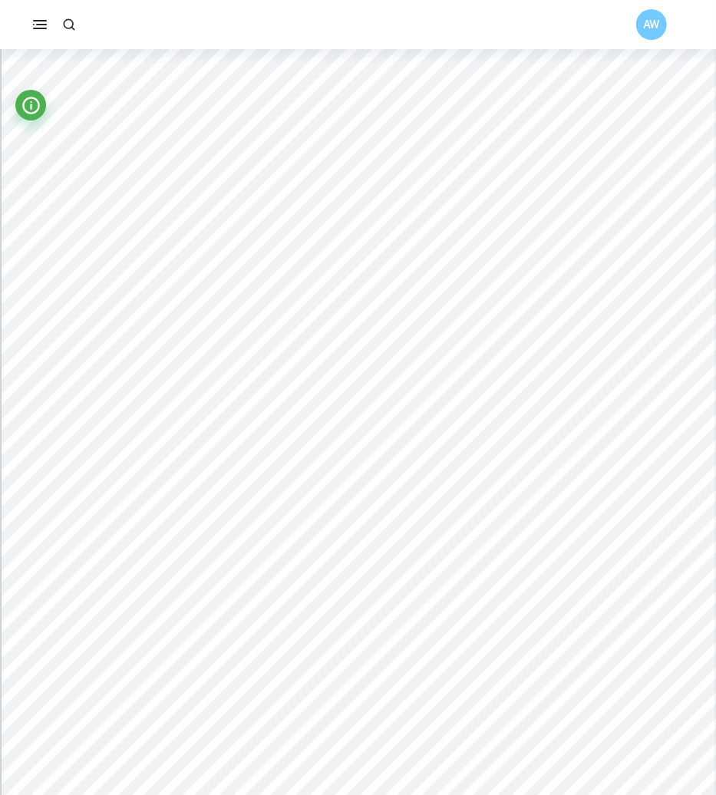
scroll to position [6499, 0]
type input "6"
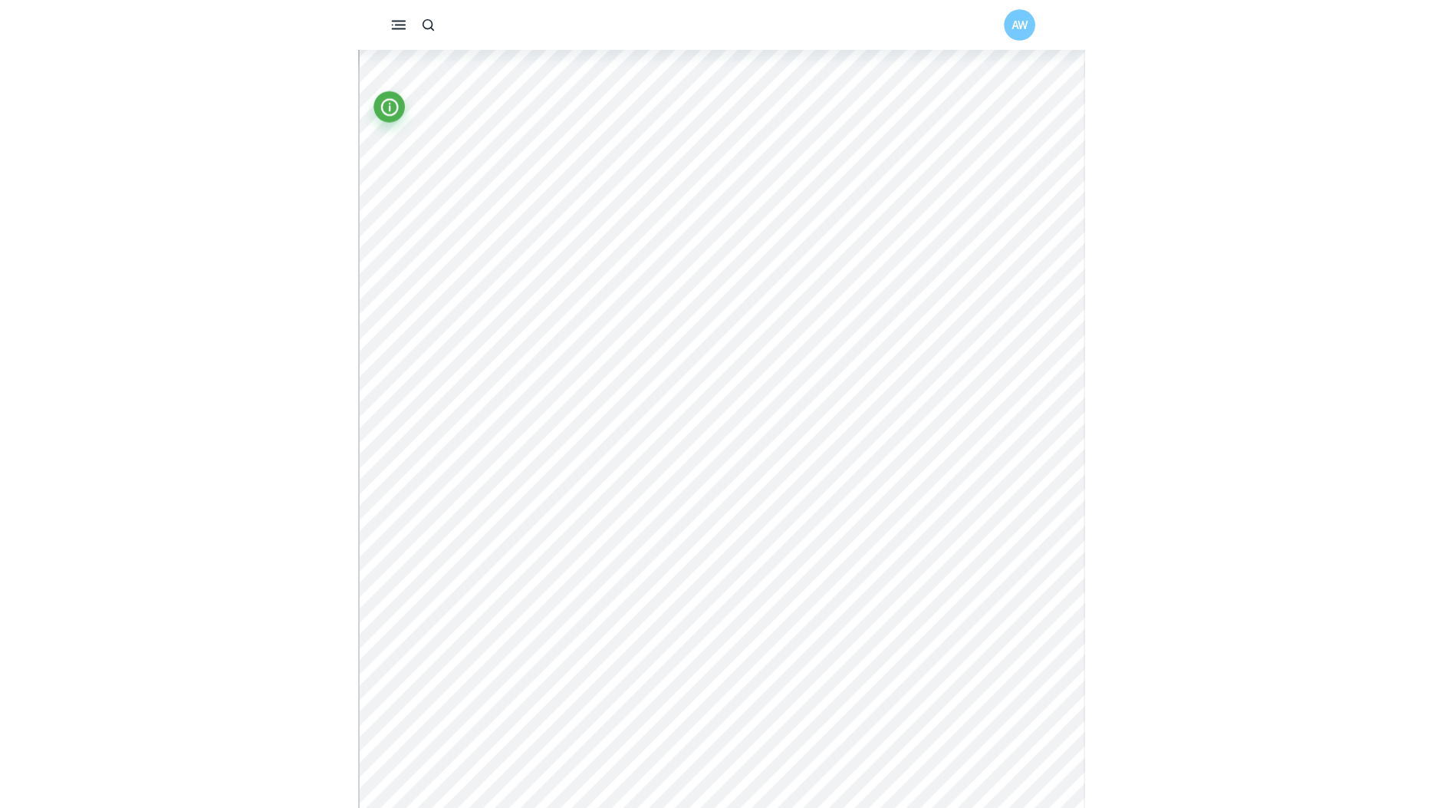
scroll to position [5345, 0]
